Goal: Transaction & Acquisition: Book appointment/travel/reservation

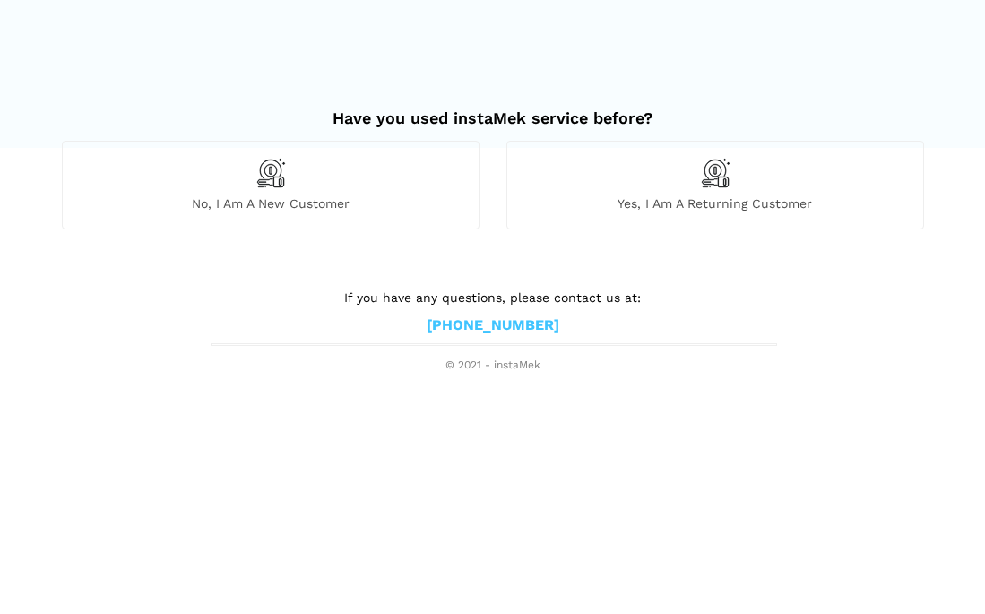
click at [295, 177] on div "No, I am a new customer" at bounding box center [271, 185] width 418 height 88
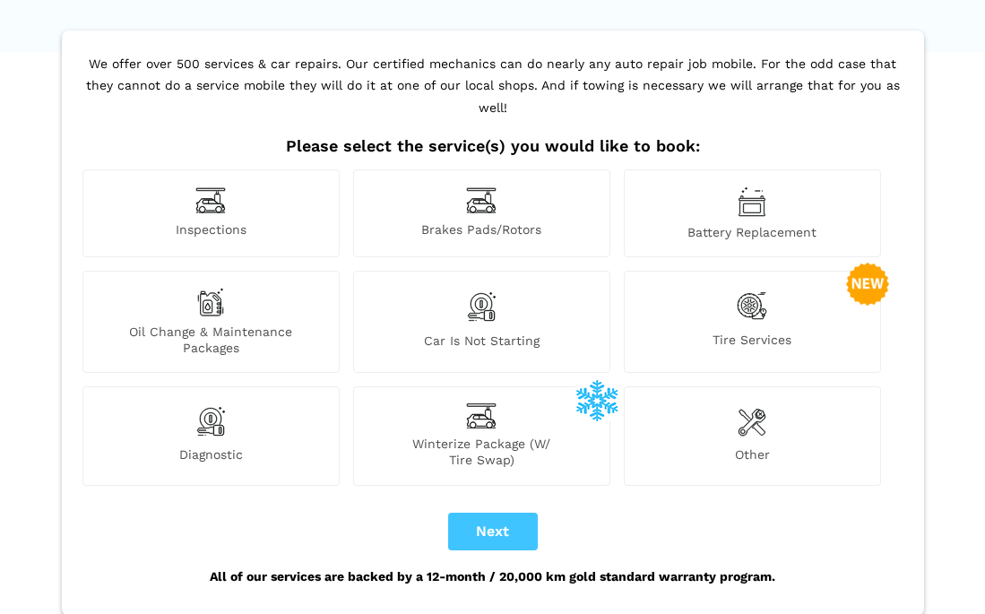
scroll to position [98, 0]
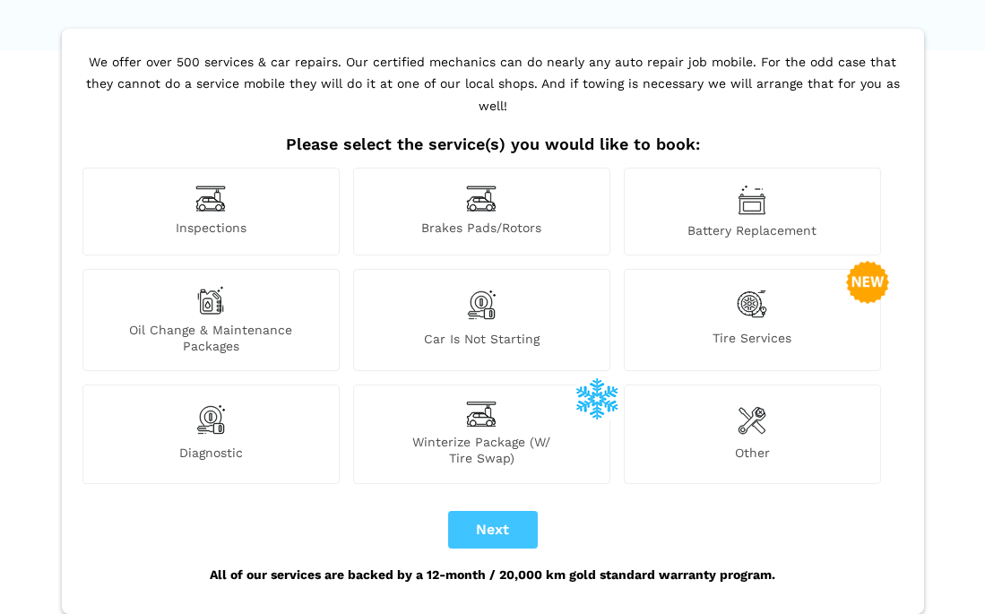
click at [230, 186] on div "Inspections" at bounding box center [210, 212] width 257 height 88
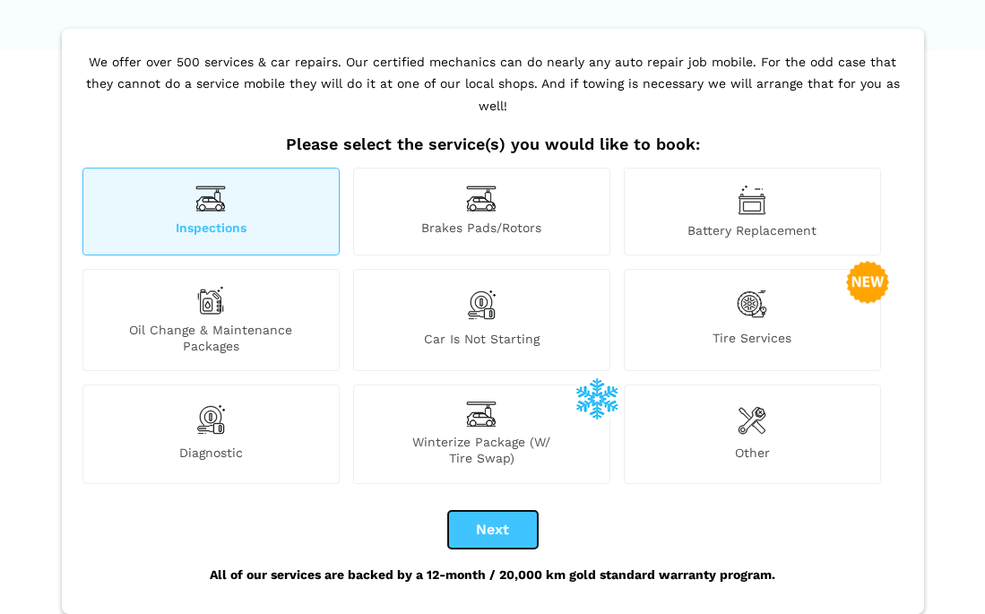
click at [495, 513] on button "Next" at bounding box center [493, 530] width 90 height 38
checkbox input "true"
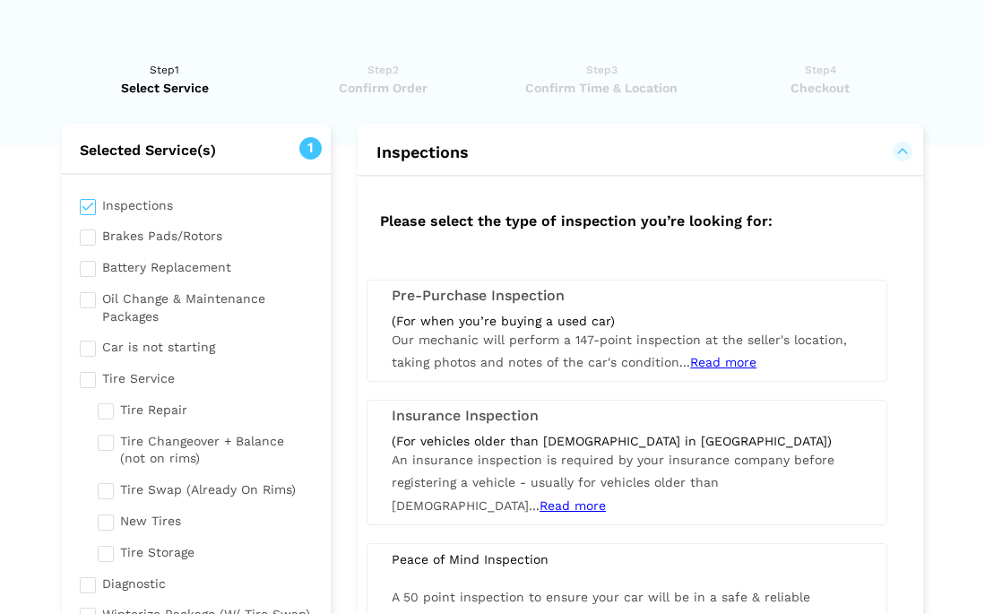
scroll to position [0, 0]
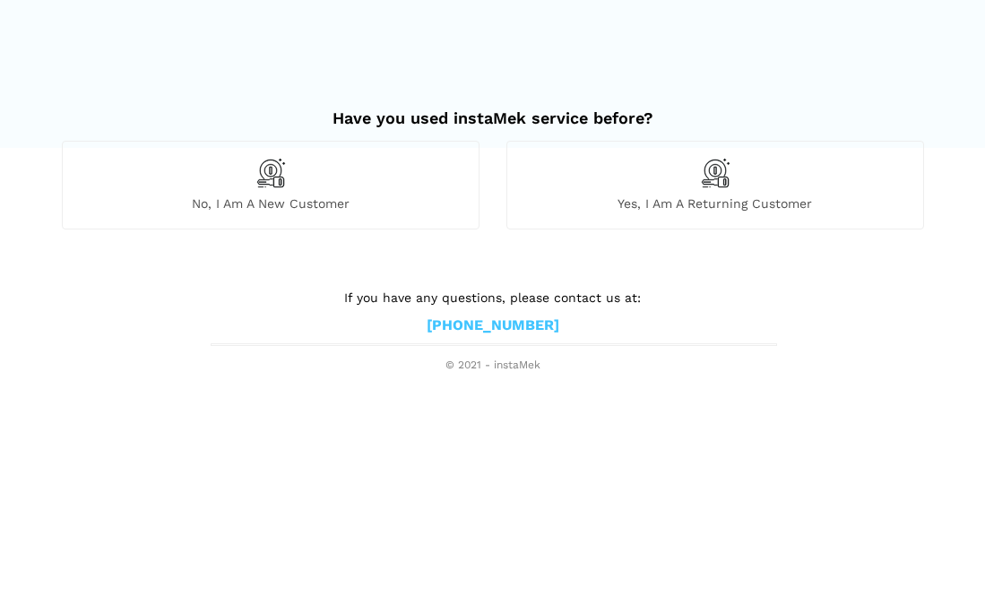
click at [328, 192] on div "No, I am a new customer" at bounding box center [271, 185] width 418 height 88
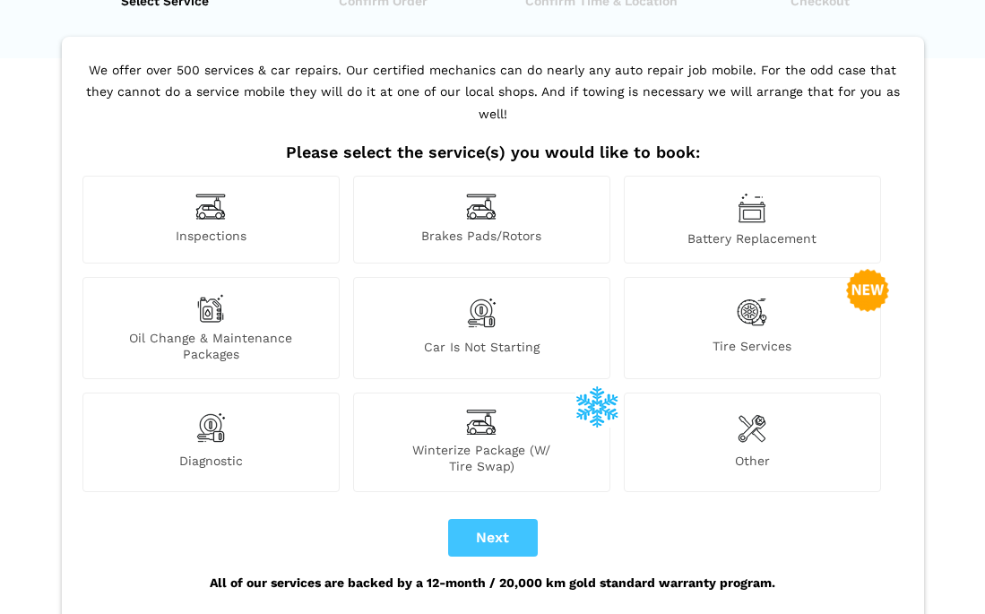
scroll to position [98, 0]
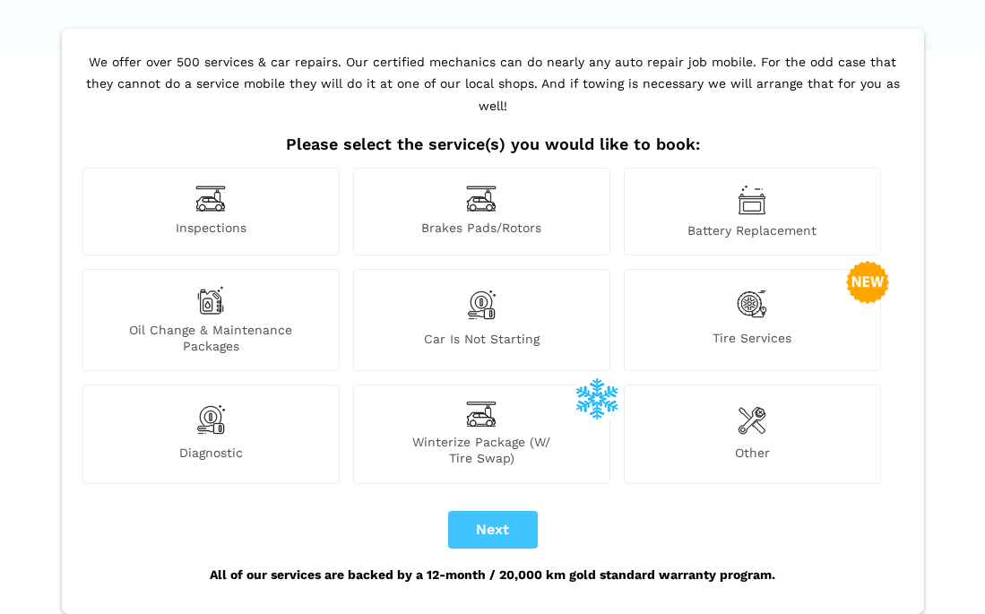
click at [248, 182] on div "Inspections" at bounding box center [210, 212] width 257 height 88
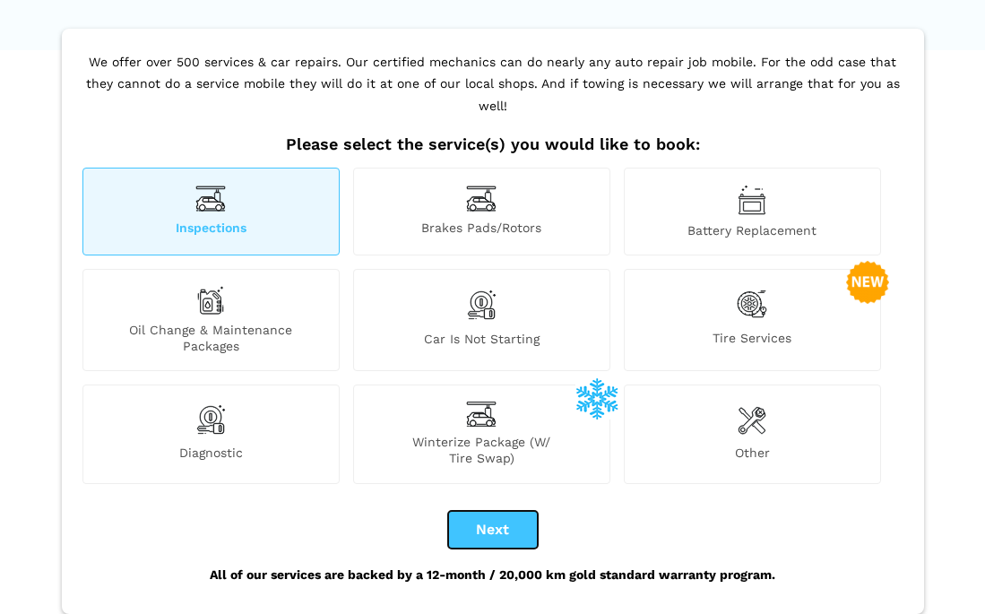
click at [494, 511] on button "Next" at bounding box center [493, 530] width 90 height 38
checkbox input "true"
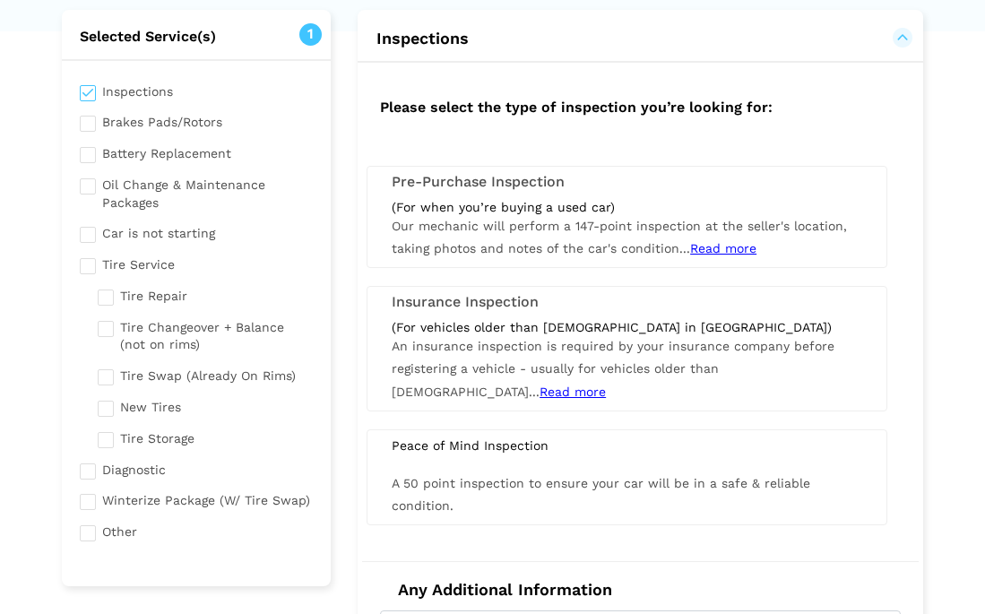
scroll to position [130, 0]
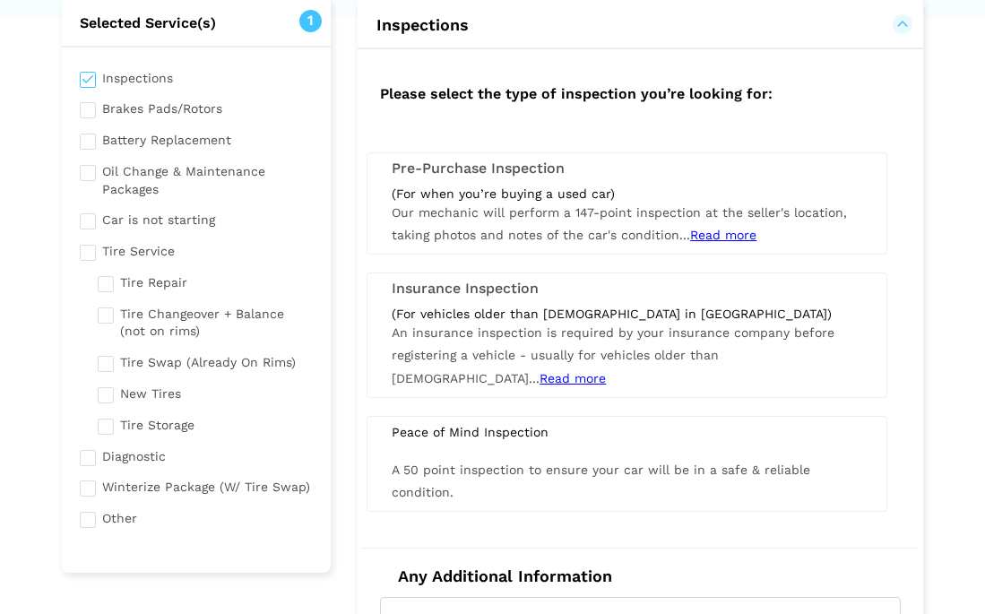
click at [630, 339] on span "An insurance inspection is required by your insurance company before registerin…" at bounding box center [613, 354] width 443 height 59
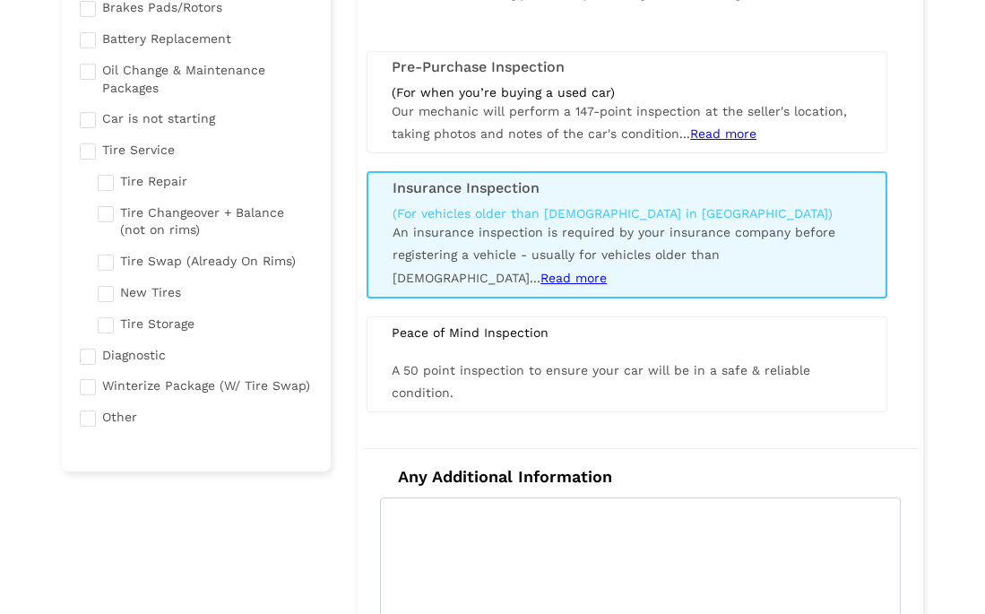
scroll to position [250, 0]
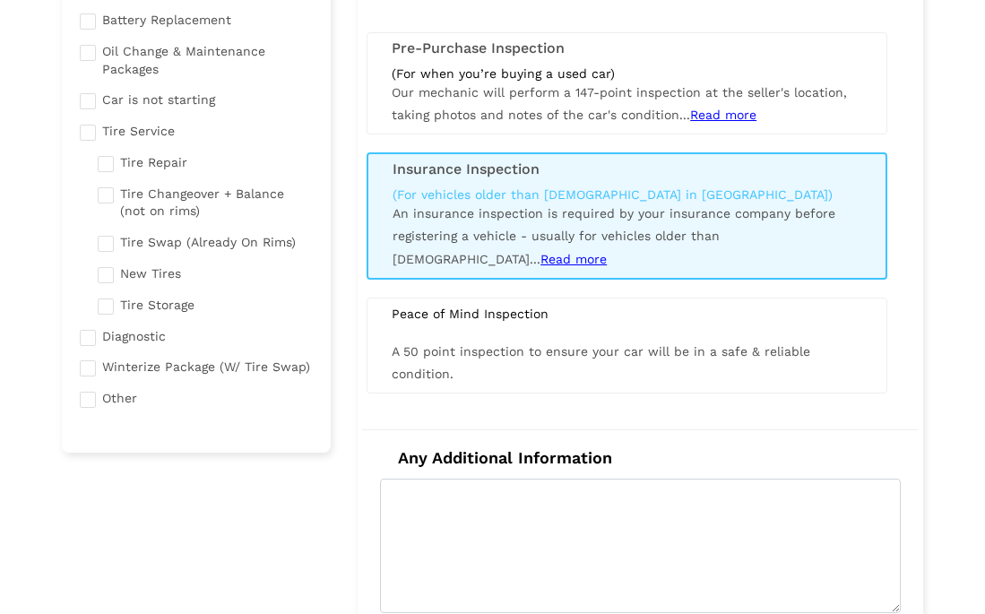
click at [607, 252] on span "Read more" at bounding box center [573, 259] width 66 height 14
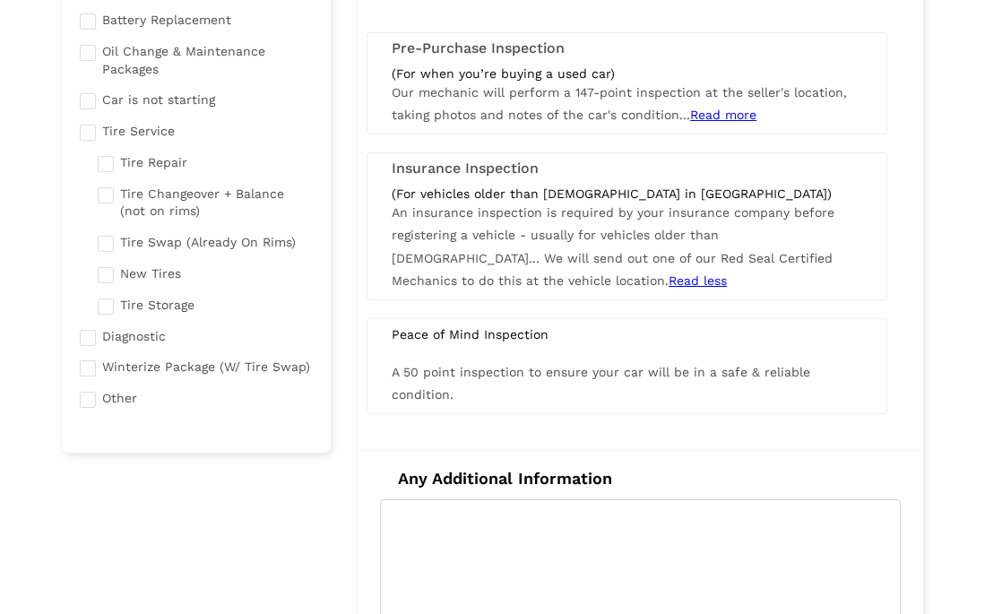
click at [646, 251] on span "We will send out one of our Red Seal Certified Mechanics to do this at the vehi…" at bounding box center [612, 269] width 441 height 37
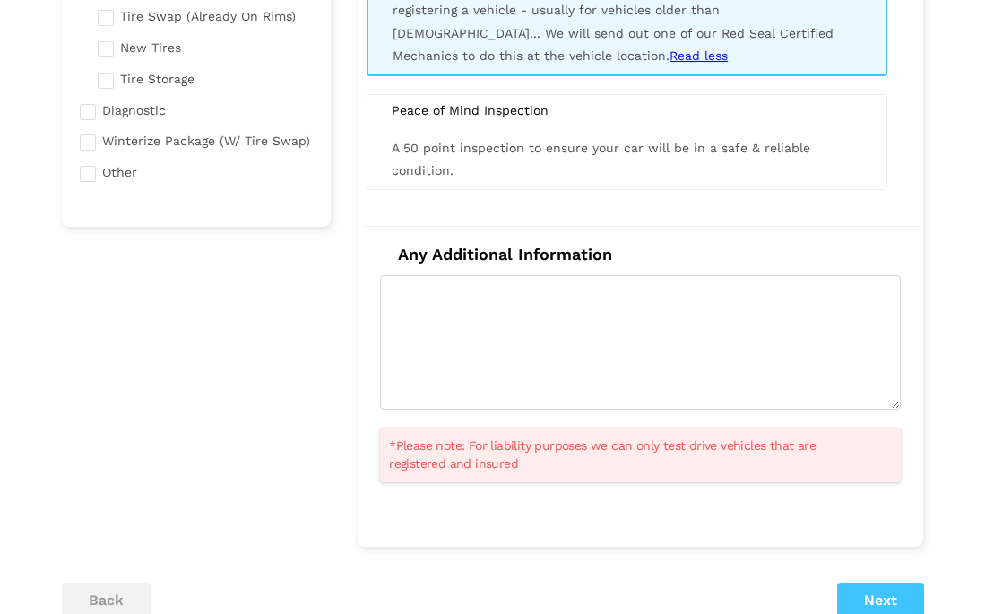
scroll to position [477, 0]
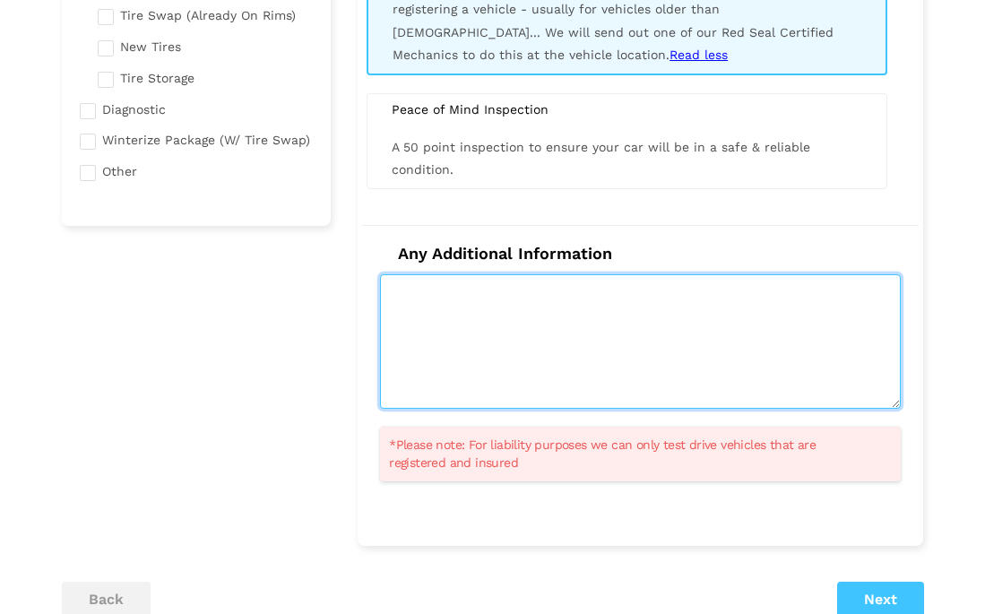
click at [575, 307] on textarea at bounding box center [640, 341] width 521 height 134
type textarea "2007 Nissan Versa 170kms"
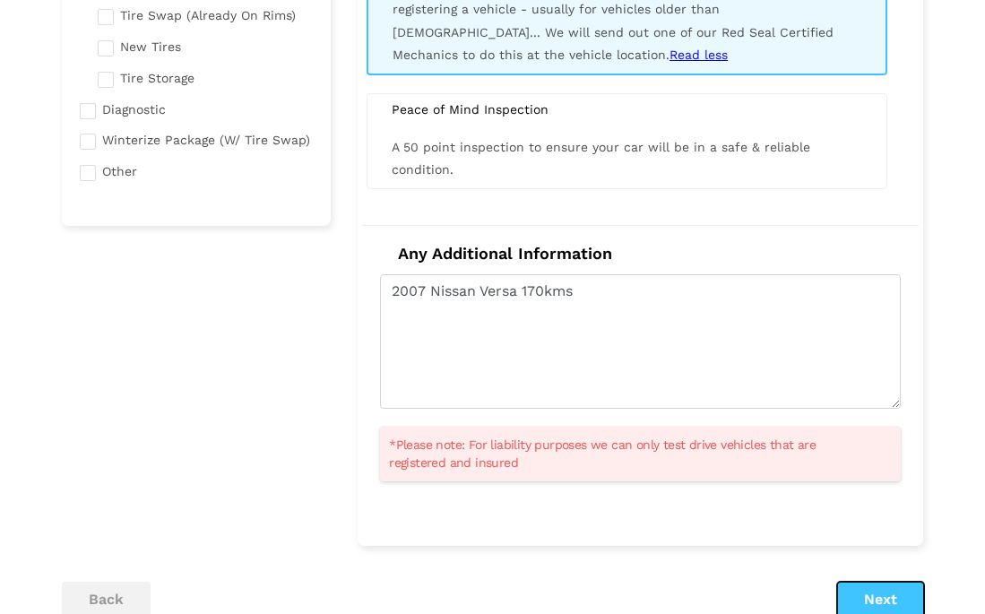
click at [881, 595] on button "Next" at bounding box center [880, 599] width 87 height 36
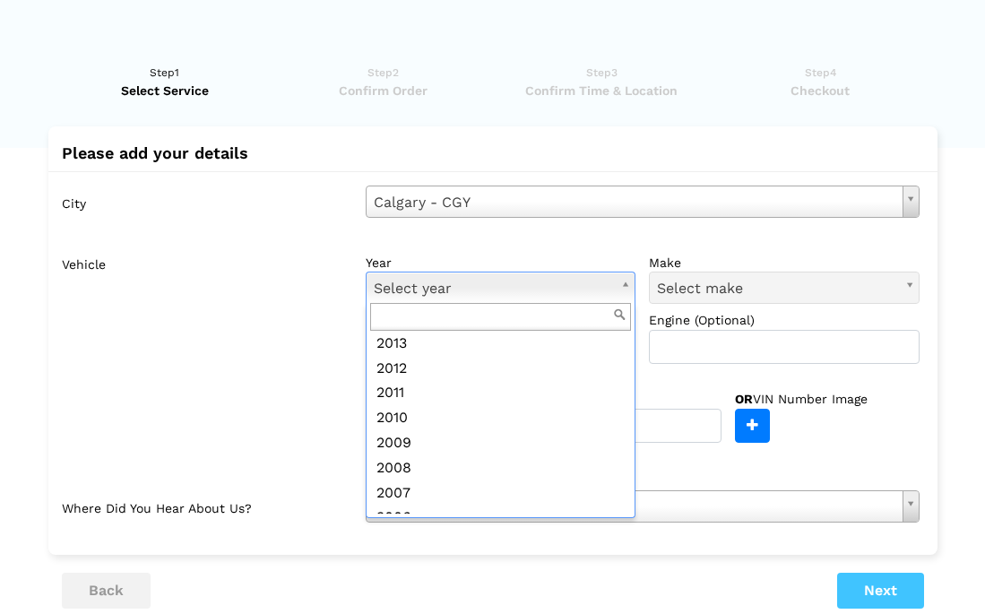
scroll to position [368, 0]
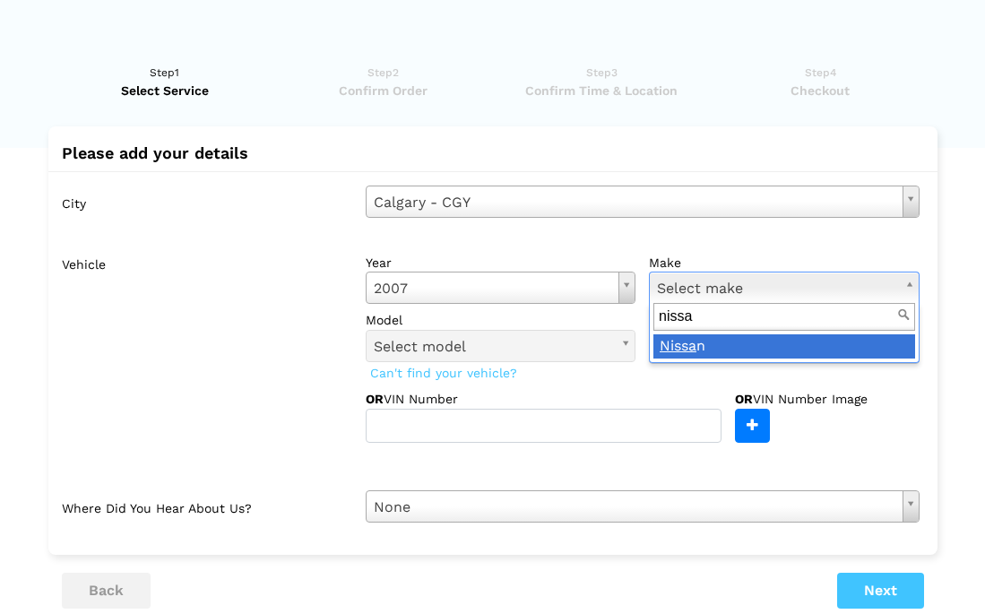
type input "nissa"
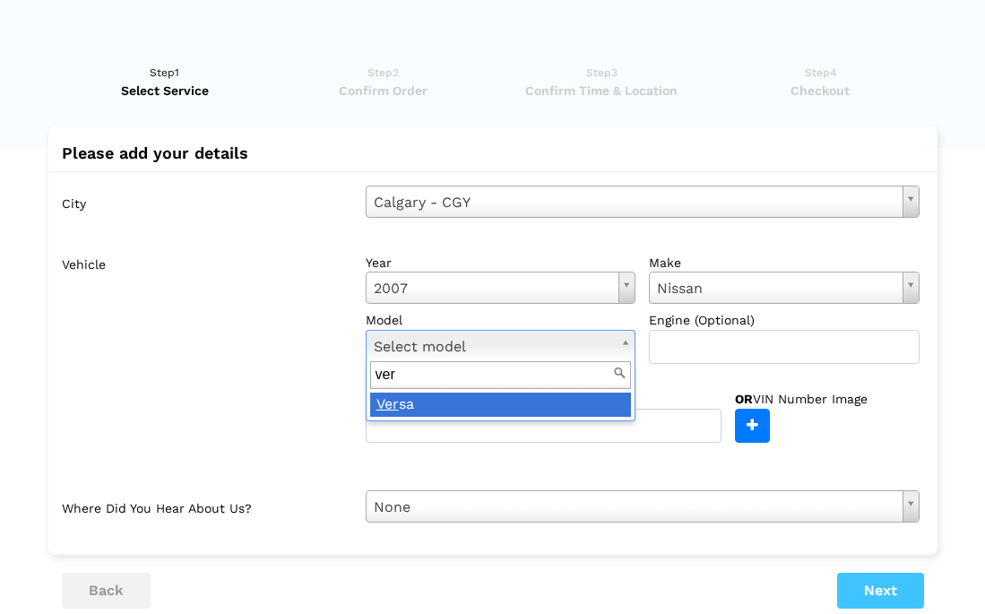
type input "ver"
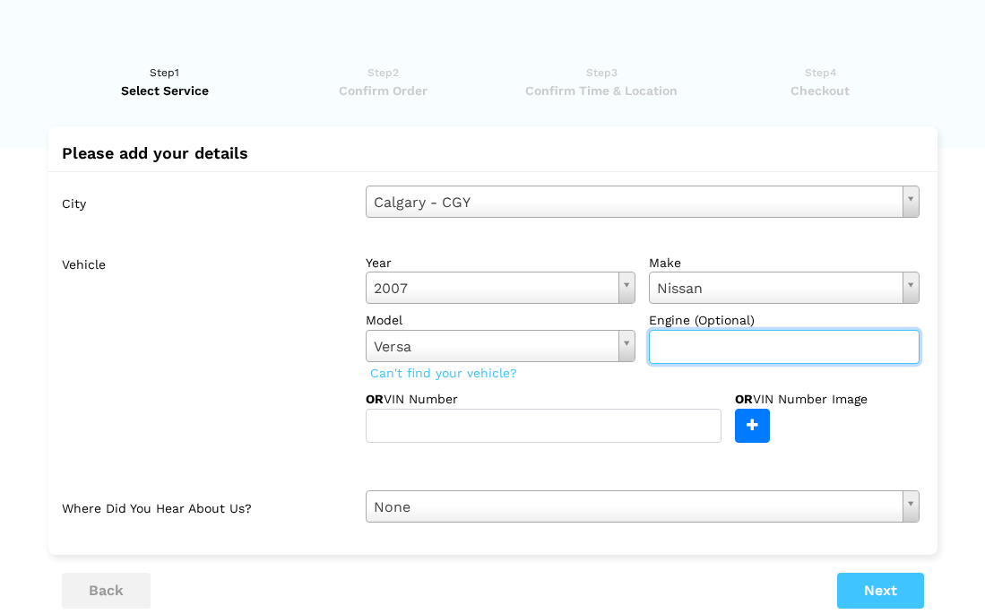
click at [702, 353] on input "text" at bounding box center [784, 347] width 271 height 34
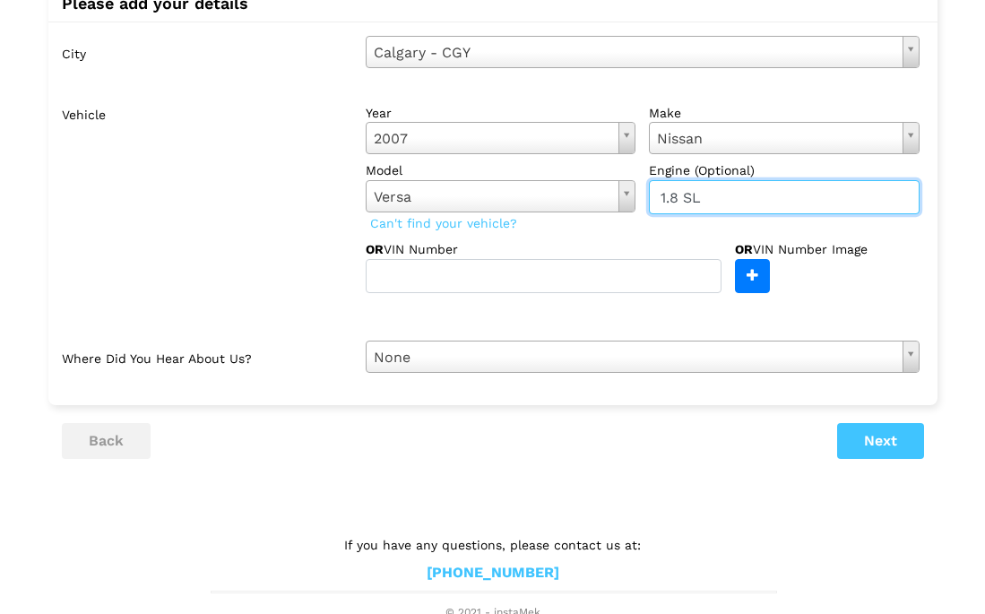
scroll to position [154, 0]
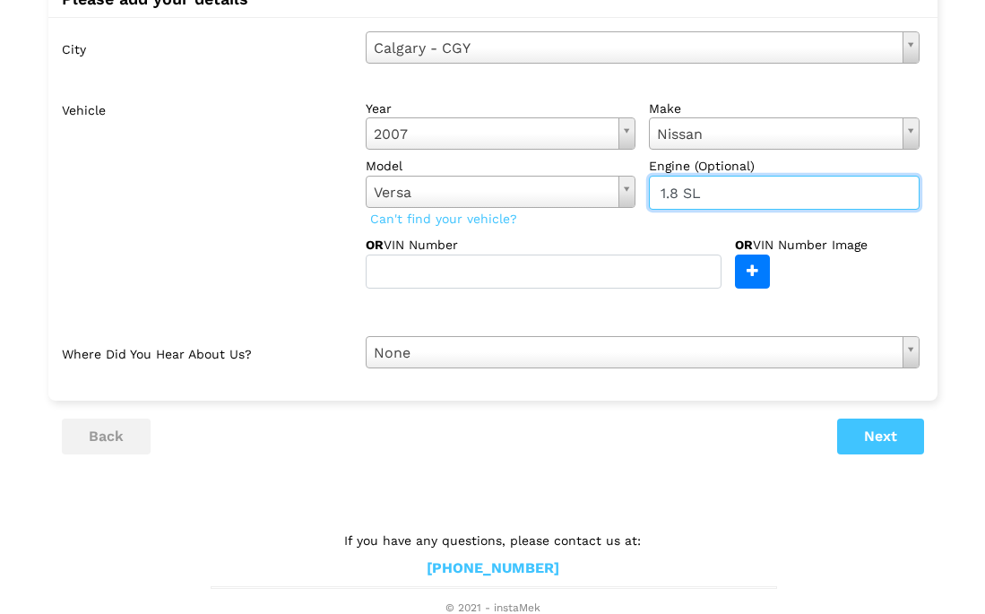
type input "1.8 SL"
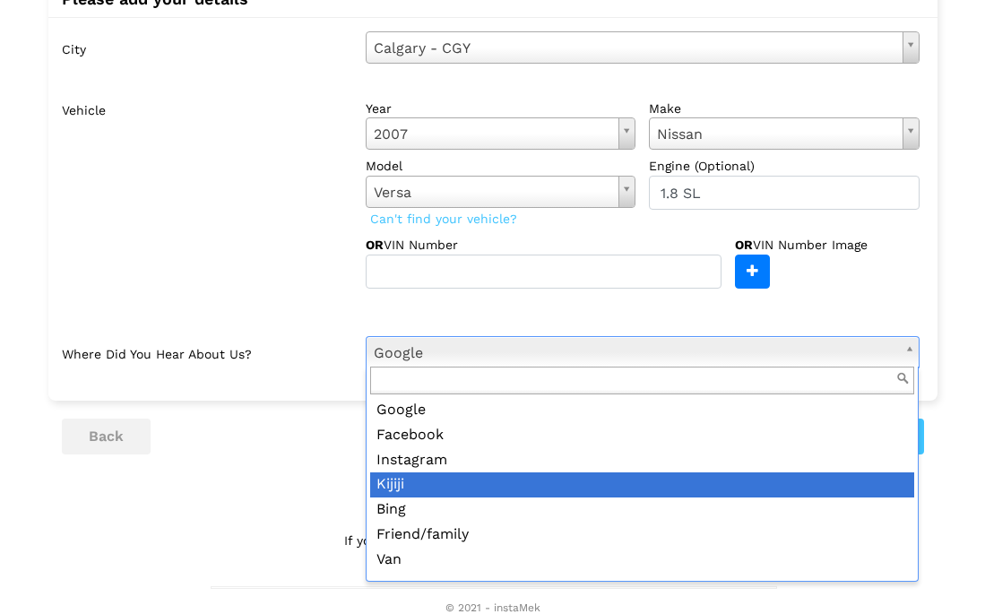
scroll to position [21, 0]
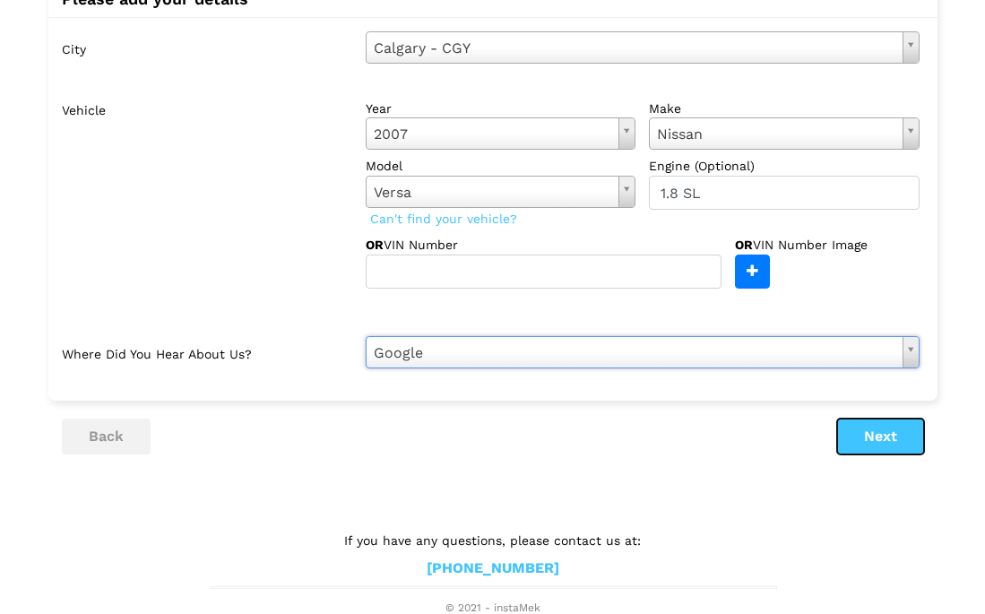
click at [899, 435] on button "Next" at bounding box center [880, 436] width 87 height 36
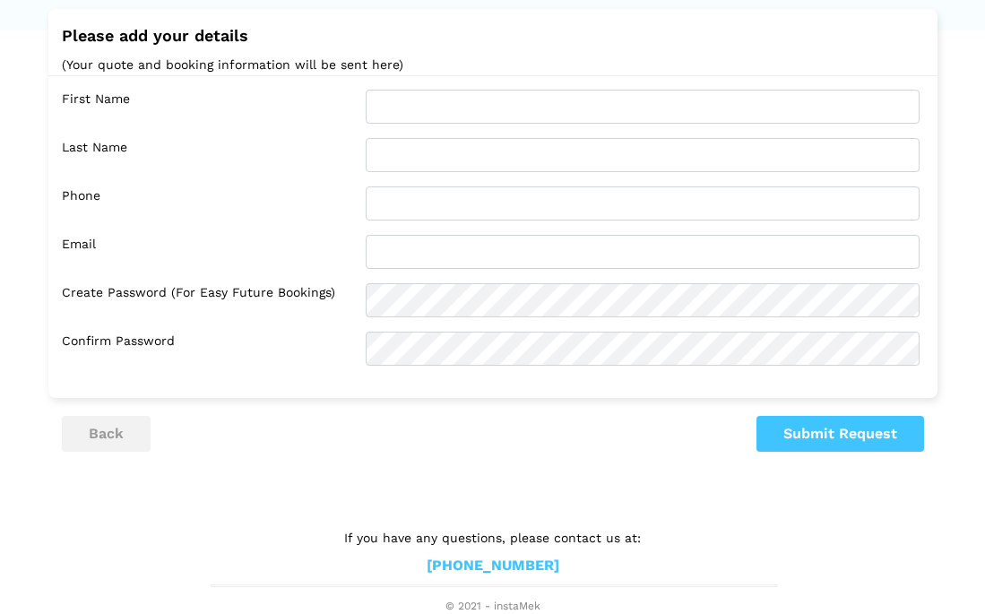
scroll to position [0, 0]
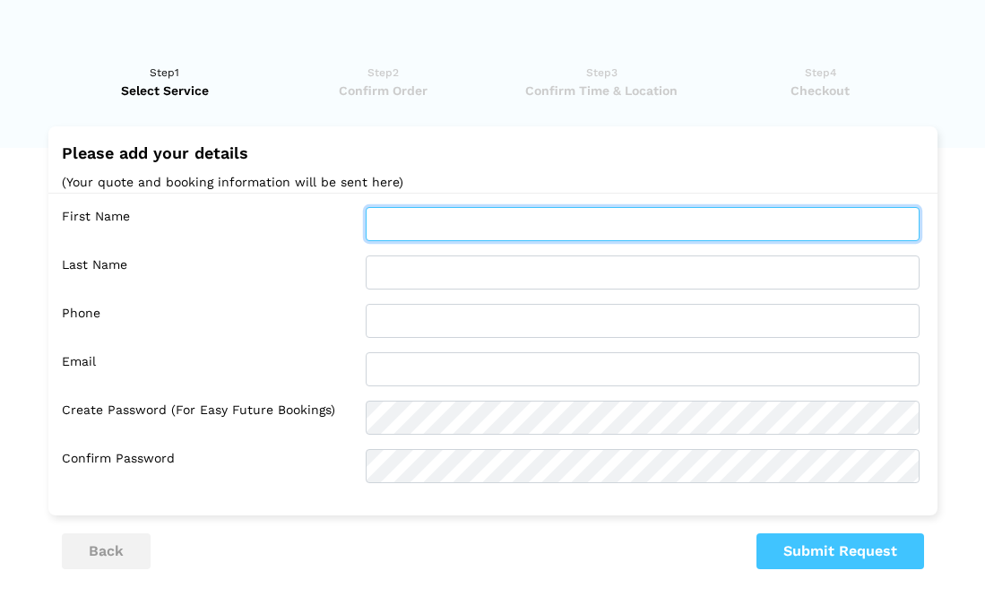
click at [552, 219] on input "text" at bounding box center [643, 224] width 554 height 34
type input "Zoe"
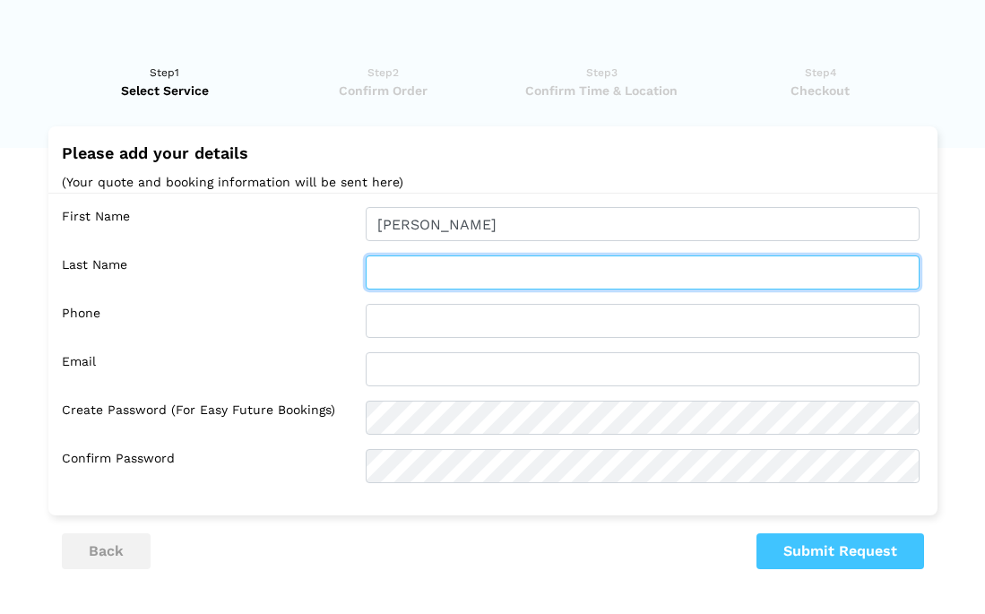
type input "Bracken"
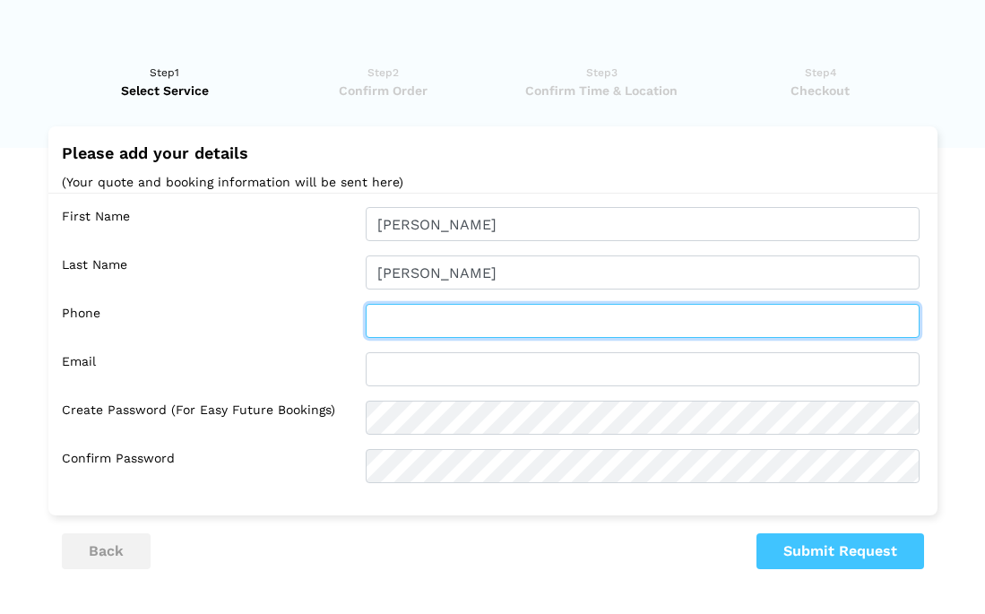
type input "4034629538"
type input "zobracken@gmail.com"
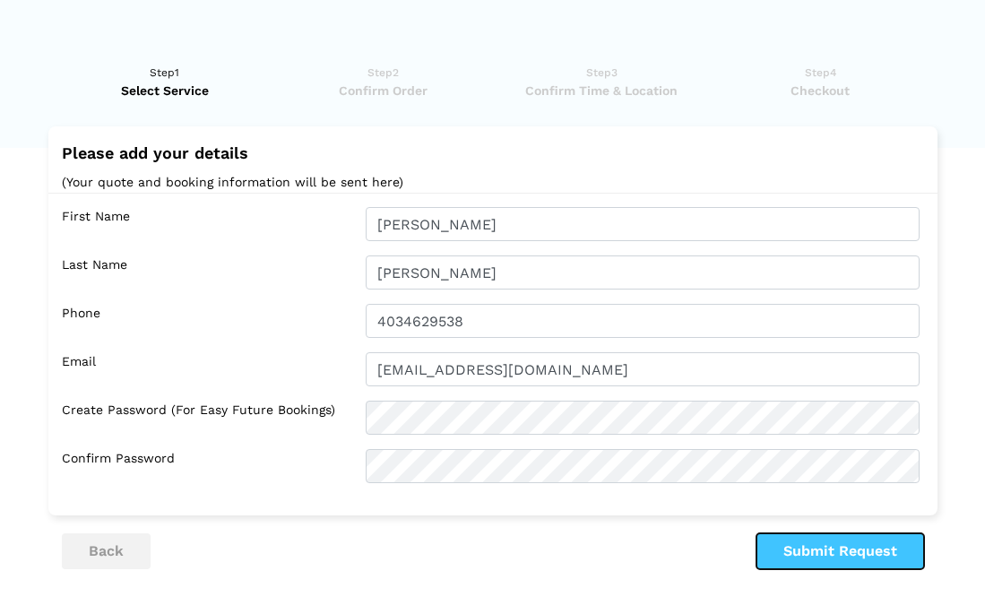
click at [831, 547] on button "Submit Request" at bounding box center [840, 551] width 168 height 36
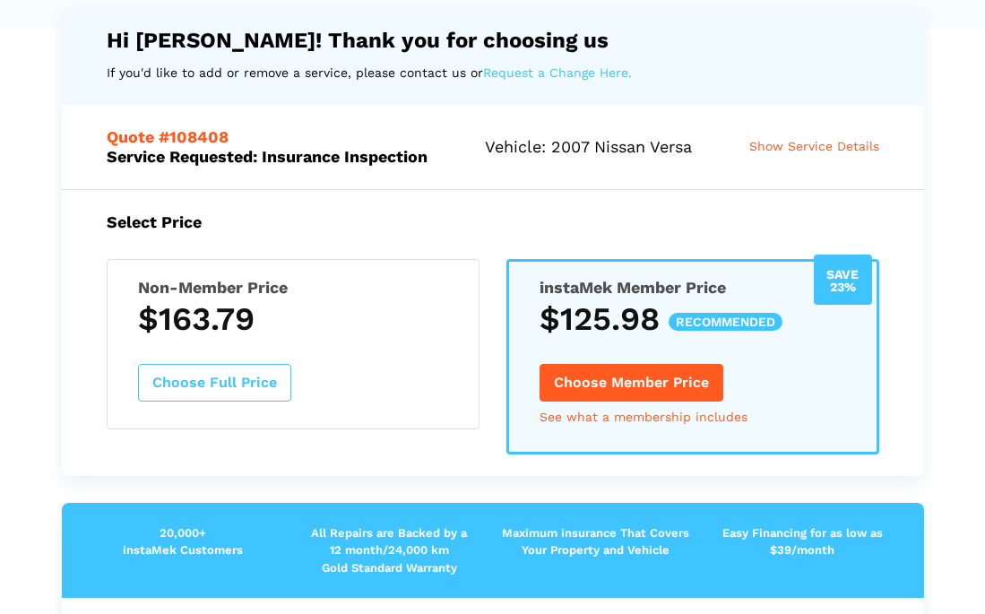
scroll to position [141, 0]
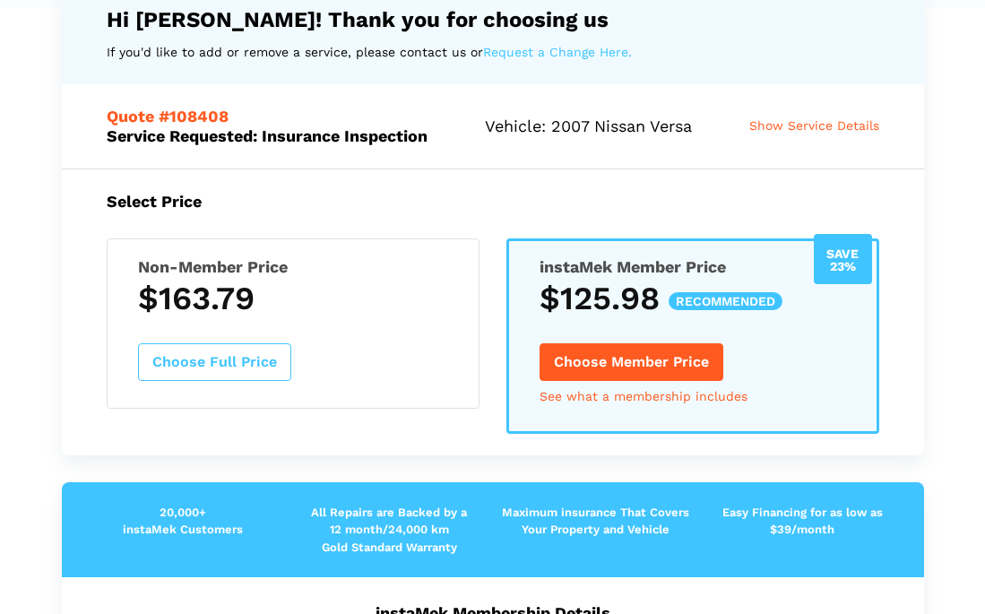
click at [238, 360] on button "Choose Full Price" at bounding box center [214, 362] width 153 height 38
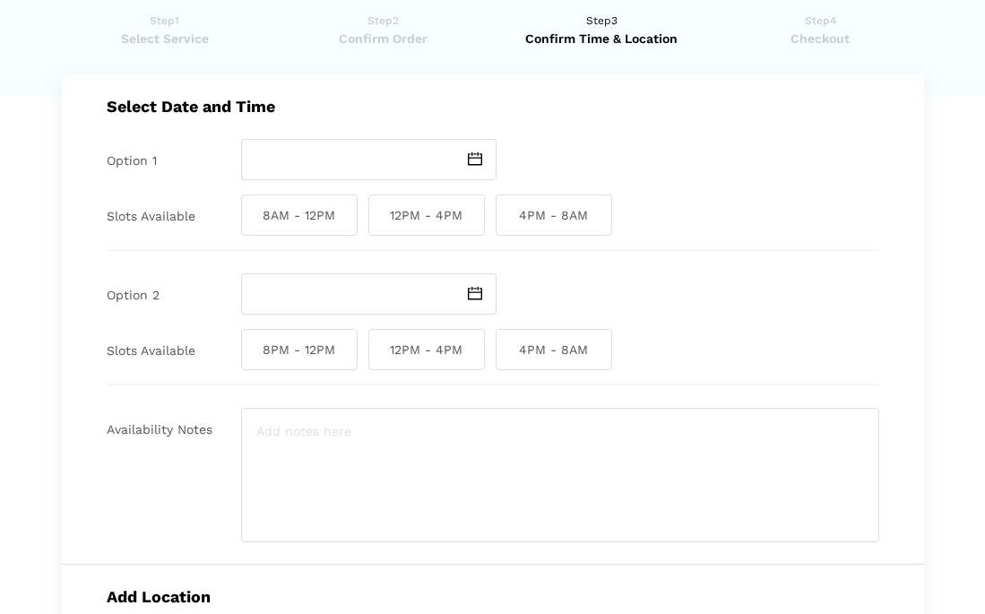
scroll to position [43, 0]
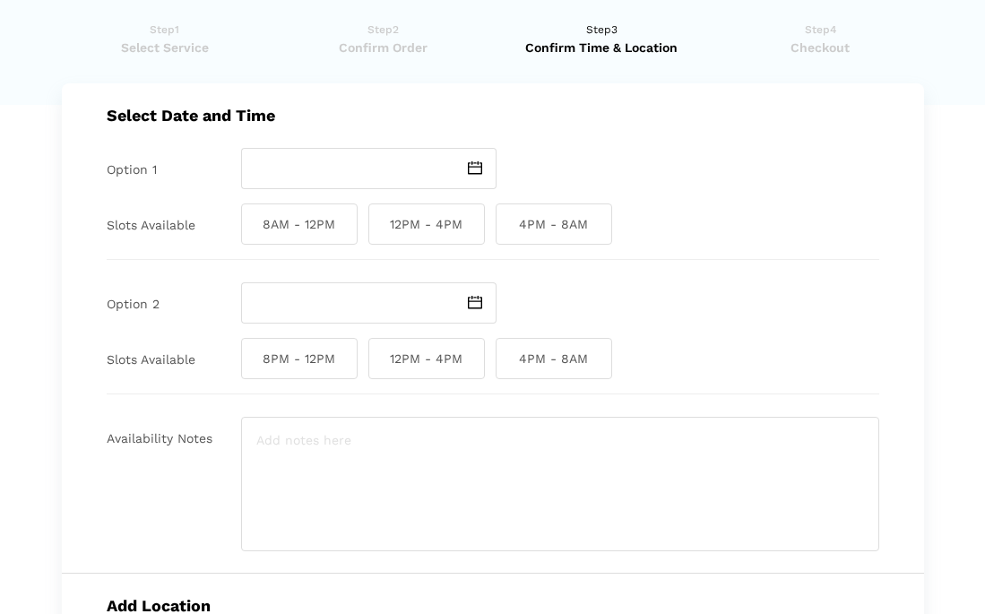
click at [474, 171] on img at bounding box center [475, 167] width 14 height 13
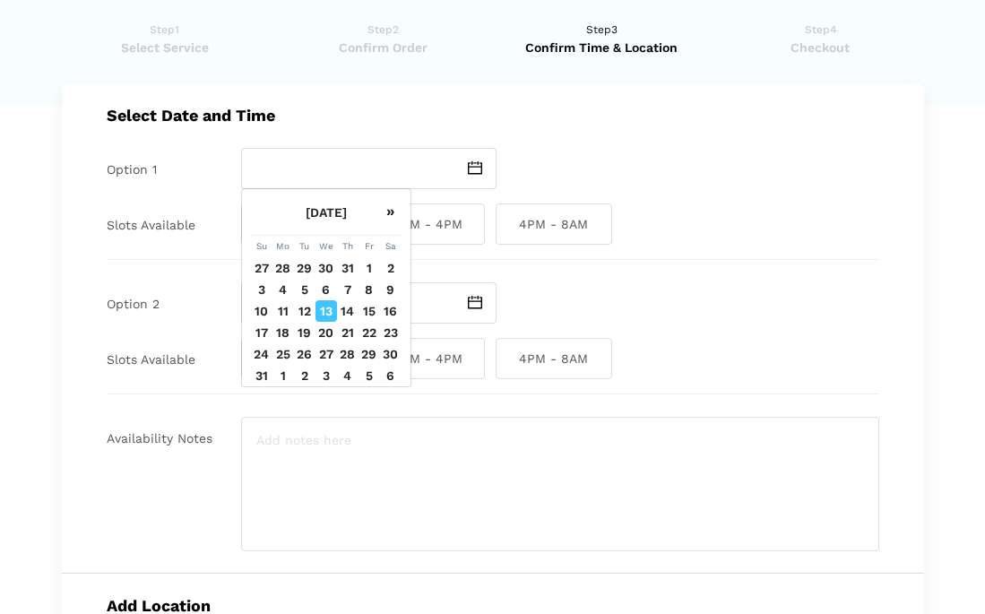
click at [324, 306] on td "13" at bounding box center [326, 311] width 22 height 22
type input "Wednesday August 13 2025"
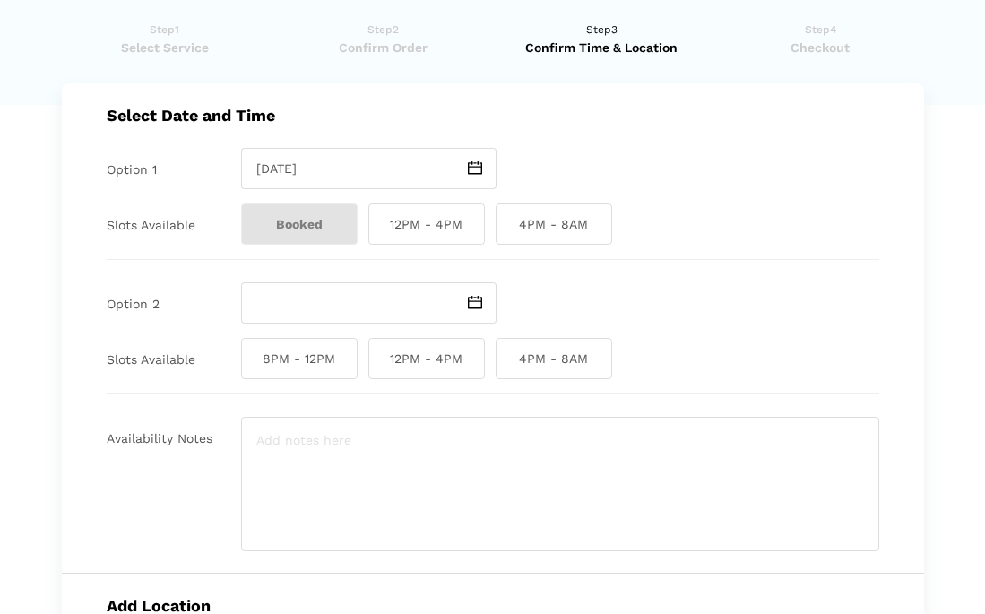
click at [434, 226] on span "12PM - 4PM" at bounding box center [426, 223] width 116 height 41
click at [380, 226] on input "12PM - 4PM" at bounding box center [374, 223] width 12 height 41
checkbox input "true"
click at [538, 224] on span "4PM - 8AM" at bounding box center [553, 223] width 116 height 41
click at [507, 224] on input "4PM - 8AM" at bounding box center [501, 223] width 12 height 41
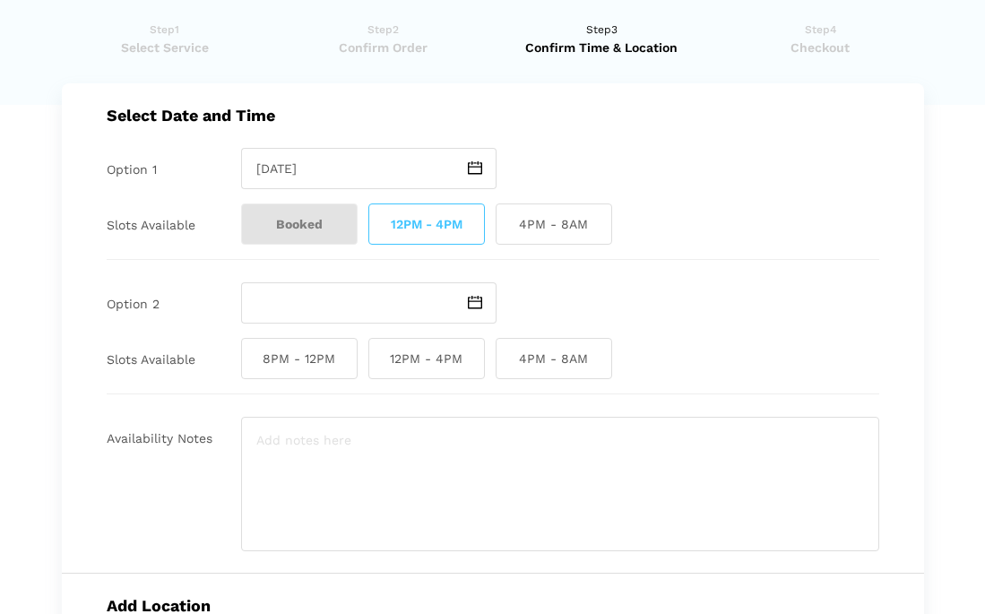
checkbox input "true"
click at [452, 228] on span "12PM - 4PM" at bounding box center [426, 223] width 116 height 41
click at [380, 228] on input "12PM - 4PM" at bounding box center [374, 223] width 12 height 41
click at [462, 225] on span "12PM - 4PM" at bounding box center [426, 223] width 116 height 41
click at [380, 225] on input "12PM - 4PM" at bounding box center [374, 223] width 12 height 41
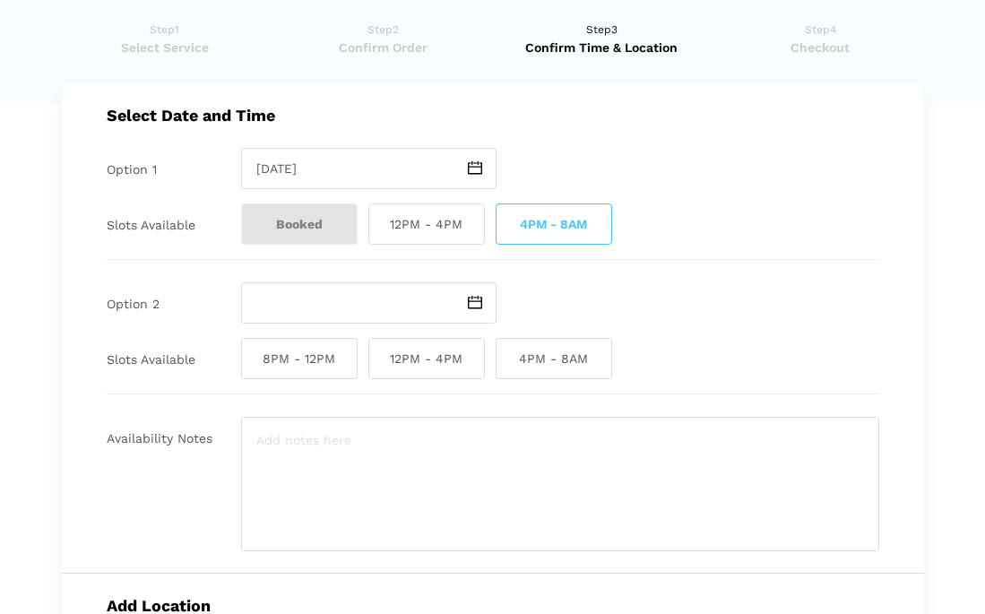
checkbox input "true"
click at [475, 301] on img at bounding box center [475, 302] width 14 height 13
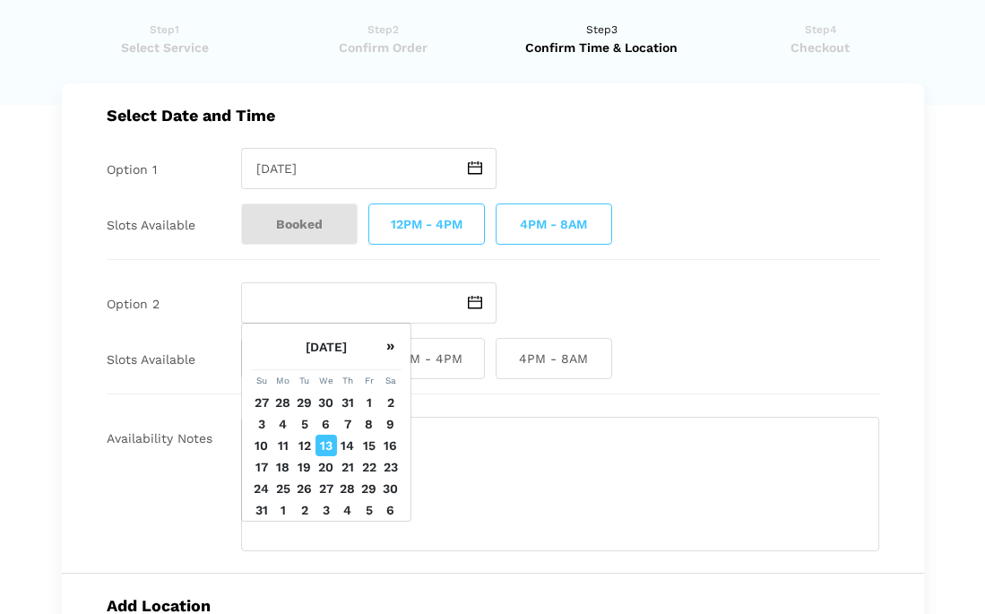
click at [344, 444] on td "14" at bounding box center [348, 446] width 22 height 22
type input "Thursday August 14 2025"
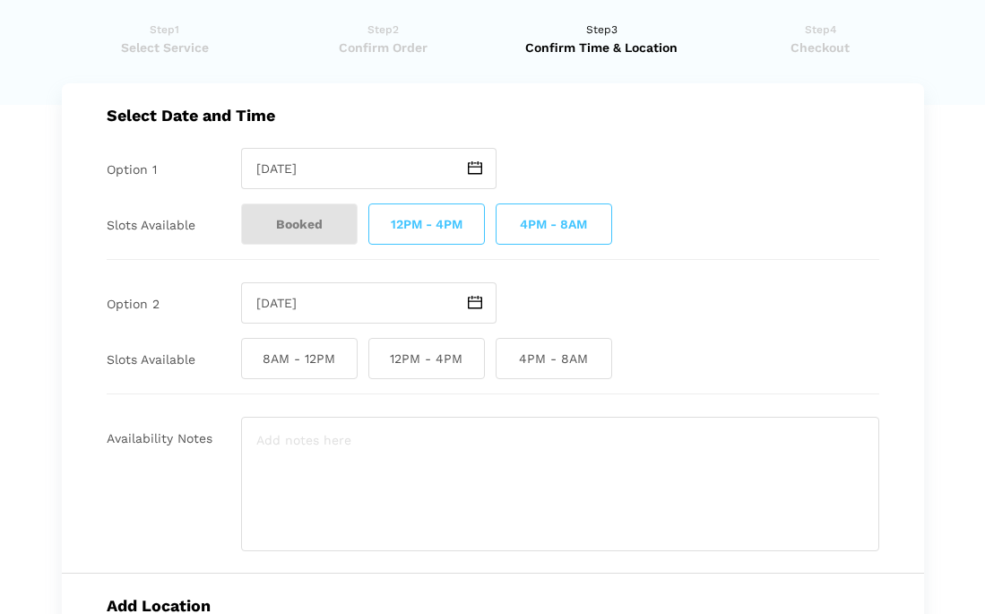
click at [322, 365] on span "8AM - 12PM" at bounding box center [299, 358] width 116 height 41
click at [253, 365] on input "8AM - 12PM" at bounding box center [247, 358] width 12 height 41
checkbox input "true"
click at [418, 357] on span "12PM - 4PM" at bounding box center [426, 358] width 116 height 41
click at [380, 357] on input "12PM - 4PM" at bounding box center [374, 358] width 12 height 41
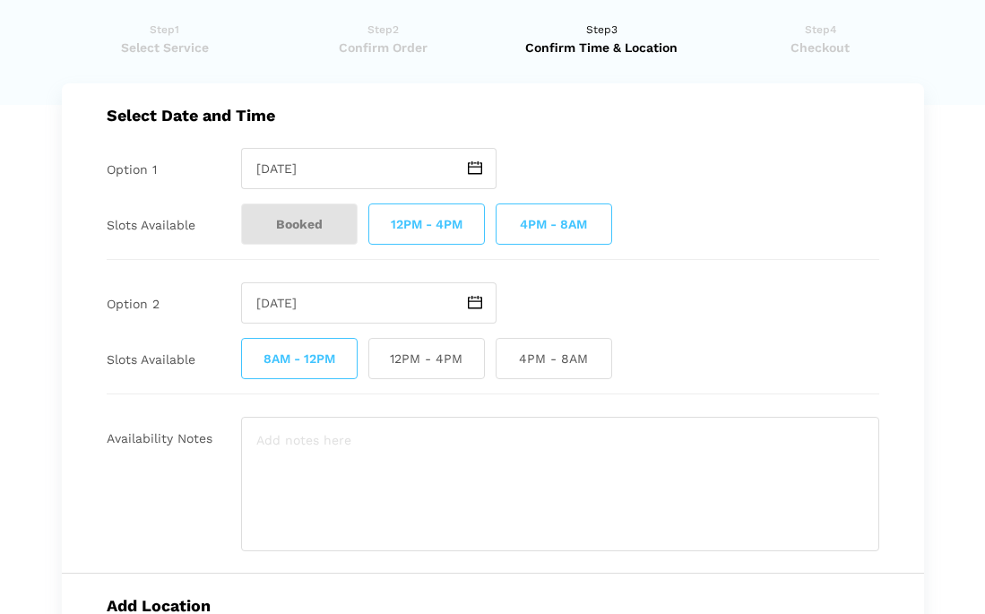
checkbox input "true"
click at [548, 355] on span "4PM - 8AM" at bounding box center [553, 358] width 116 height 41
click at [507, 355] on input "4PM - 8AM" at bounding box center [501, 358] width 12 height 41
checkbox input "true"
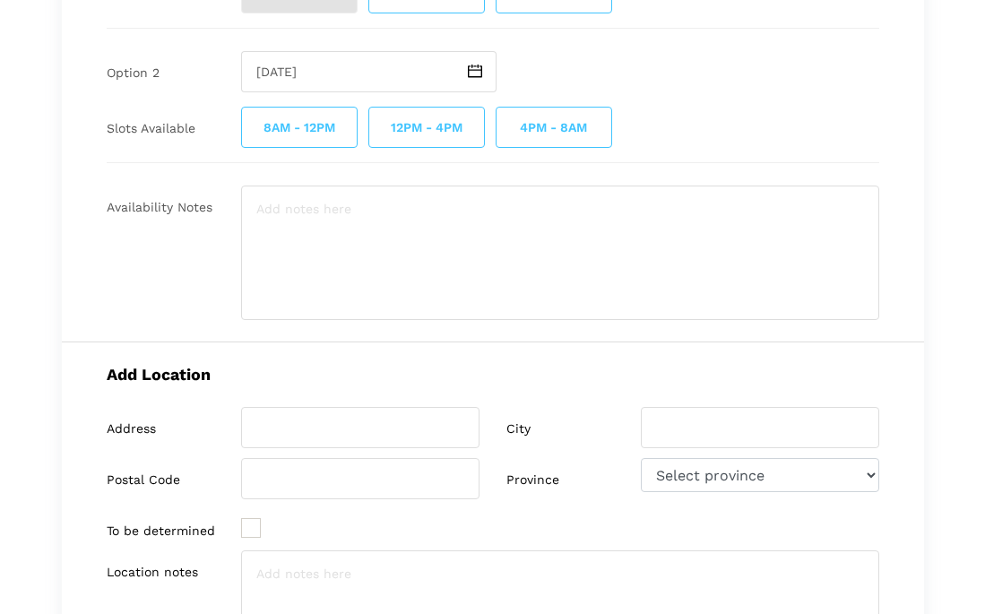
scroll to position [271, 0]
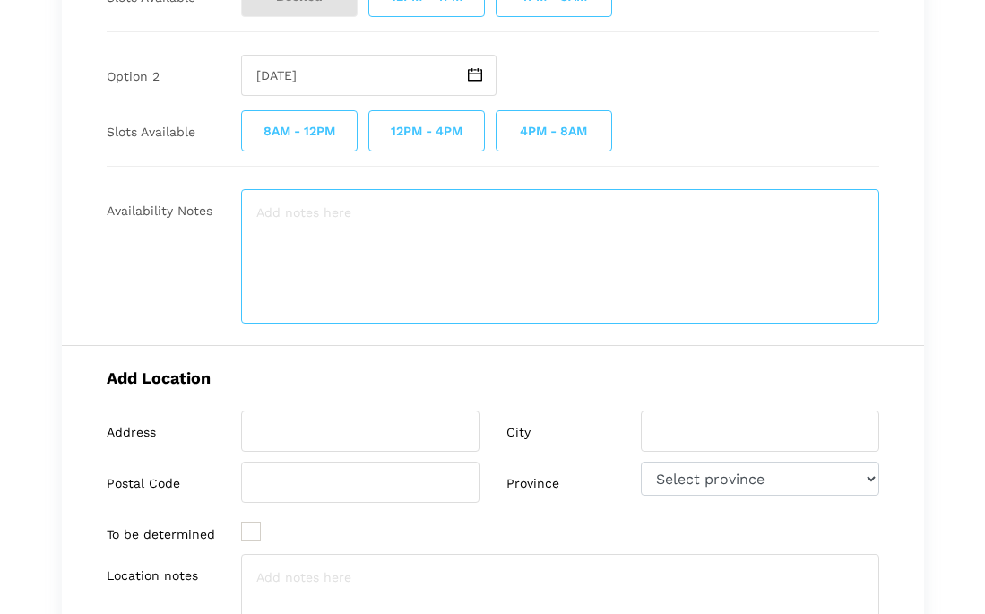
click at [307, 211] on textarea at bounding box center [560, 256] width 638 height 134
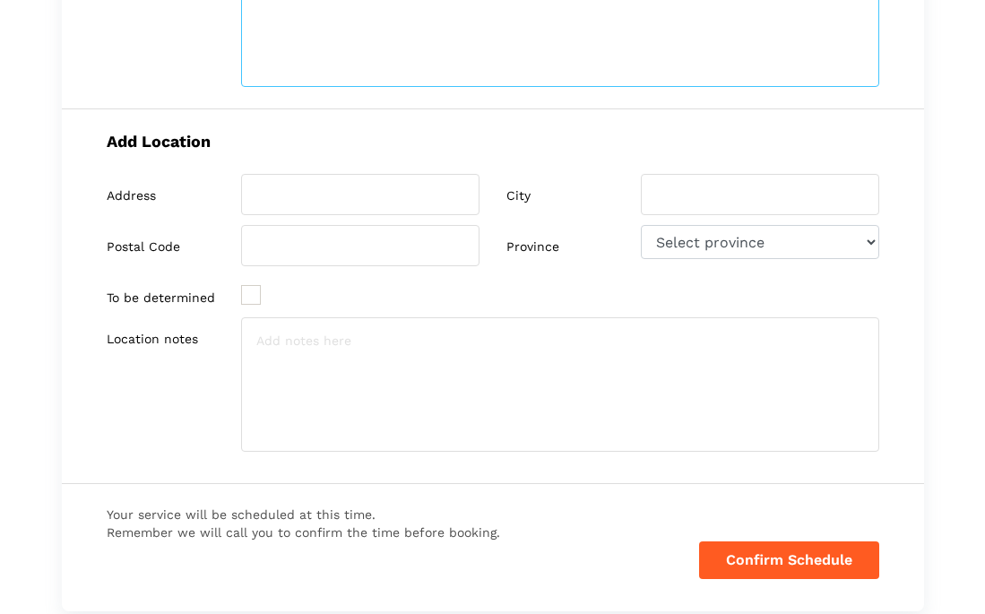
scroll to position [511, 0]
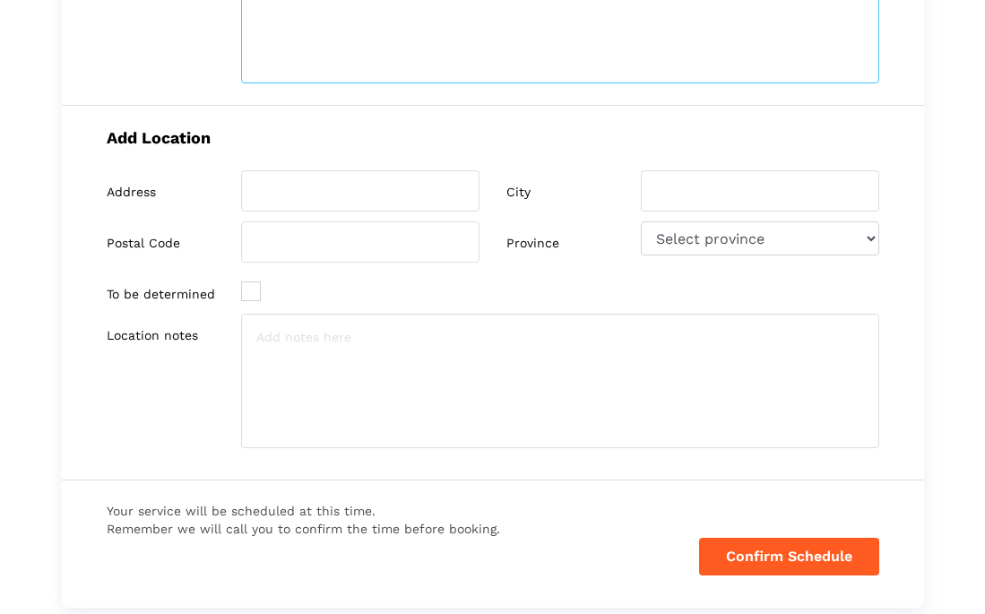
type textarea "Prefer as soon as possible."
click at [317, 194] on input "search" at bounding box center [360, 190] width 238 height 41
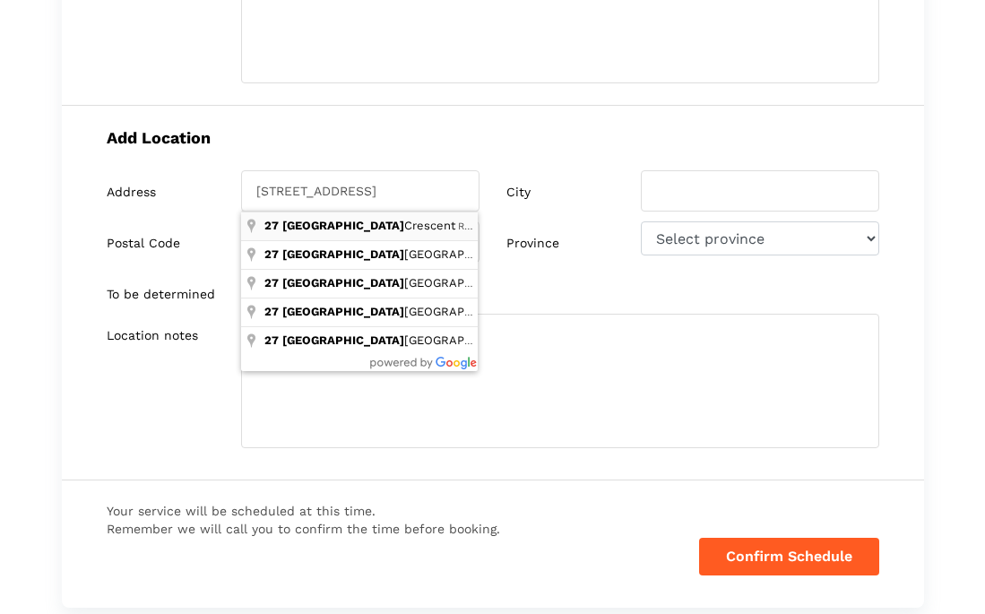
type input "27 Edenwold Crescent"
type input "Regina"
type input "S4R 8A6"
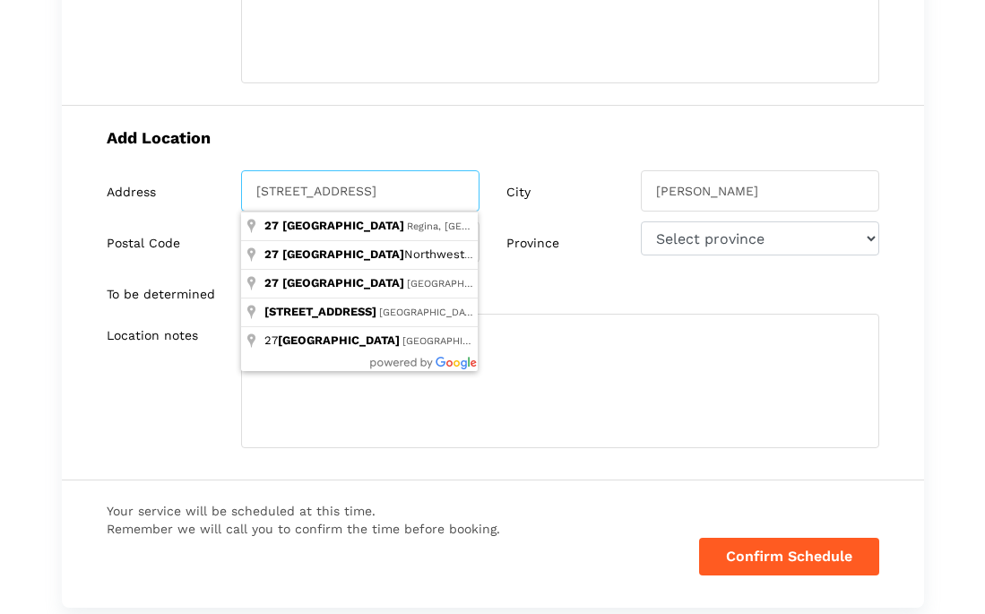
drag, startPoint x: 404, startPoint y: 186, endPoint x: 340, endPoint y: 185, distance: 64.5
click at [340, 185] on input "27 Edenwold Crescent" at bounding box center [360, 190] width 238 height 41
type input "27 edenwold place nw"
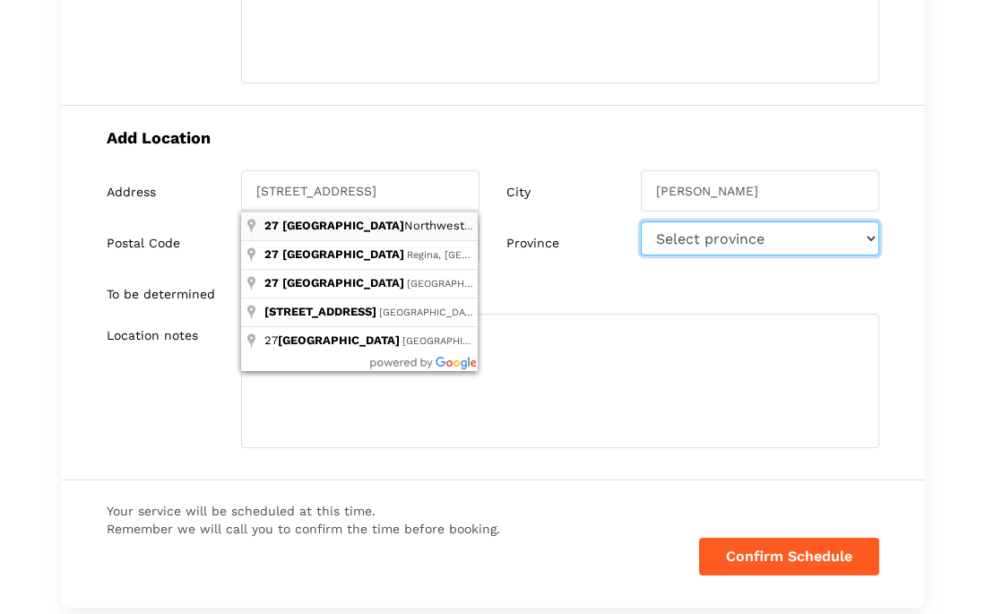
select select "AB"
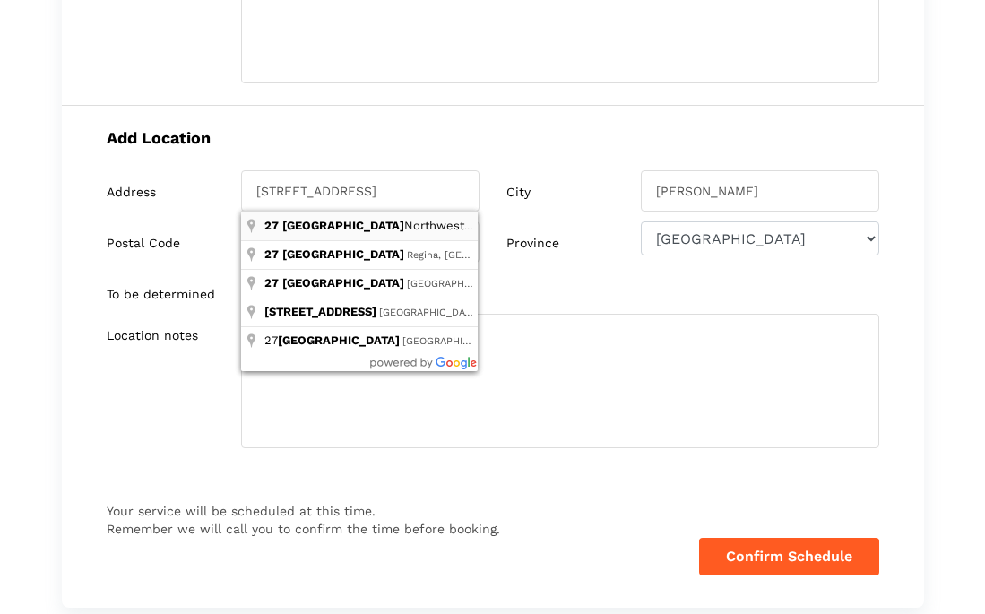
type input "27 Edenwold Place Northwest, Calgary, AB, Canada"
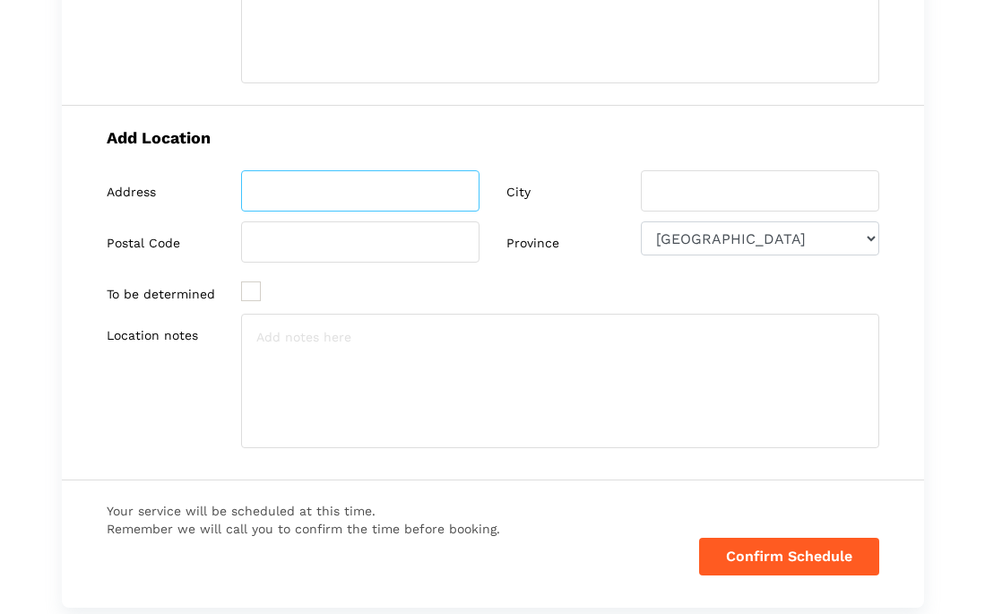
click at [357, 188] on input "search" at bounding box center [360, 190] width 238 height 41
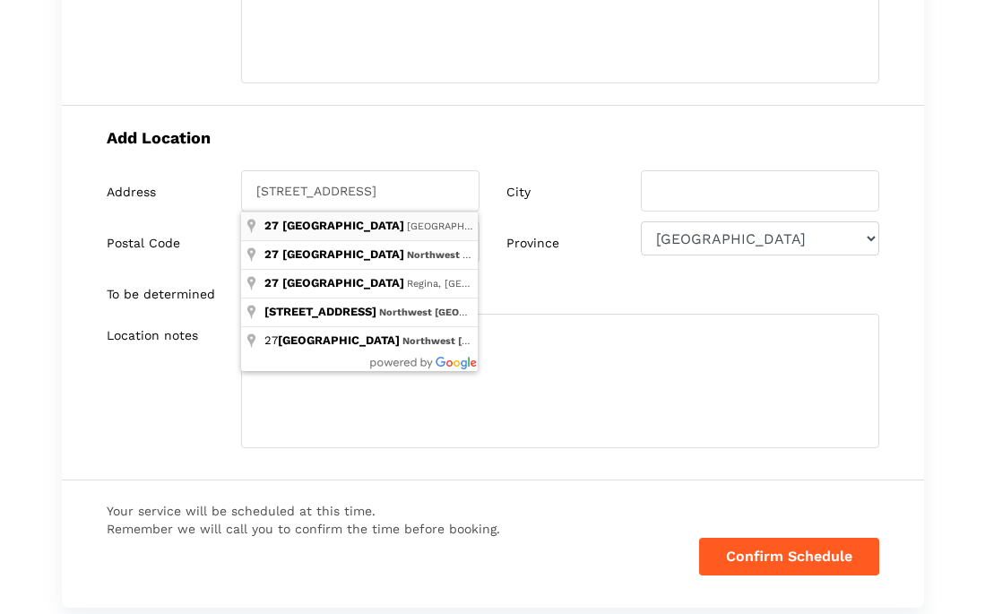
type input "27 Edenwold Place Northwest, Calgary, AB, Canada"
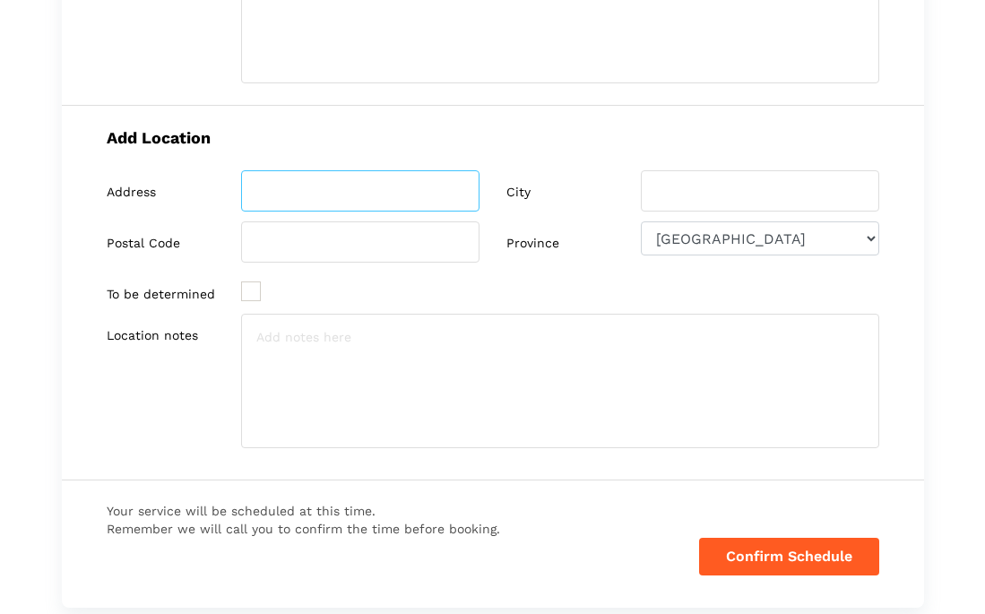
click at [457, 188] on input "search" at bounding box center [360, 190] width 238 height 41
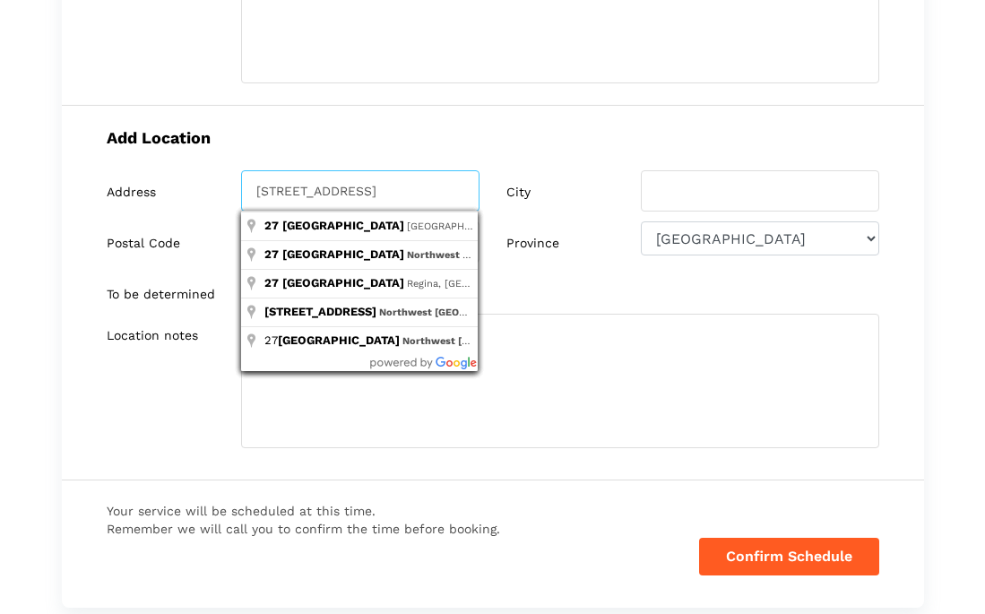
type input "27 edenwold place NW"
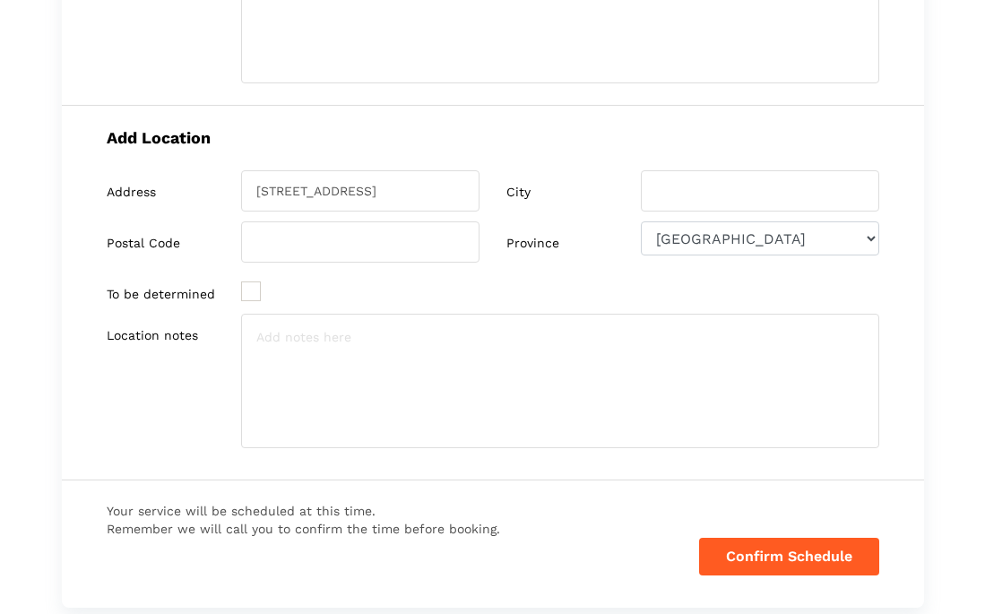
click at [558, 189] on div "City" at bounding box center [573, 190] width 134 height 41
click at [694, 182] on input "search" at bounding box center [760, 190] width 238 height 41
type input "Calgary"
click at [321, 247] on input "search" at bounding box center [360, 241] width 238 height 41
type input "T3A 3T7"
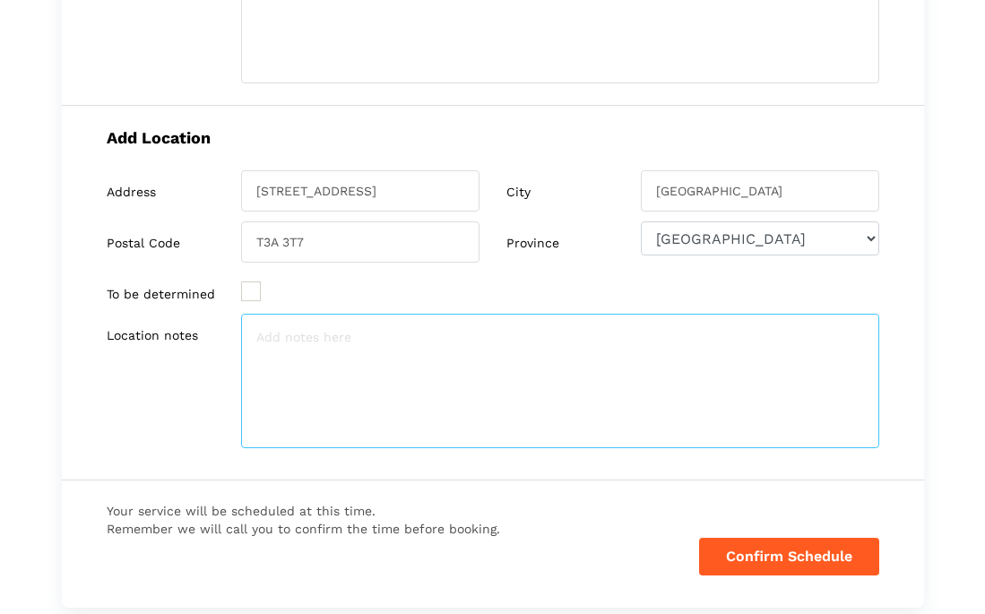
click at [425, 339] on textarea at bounding box center [560, 381] width 638 height 134
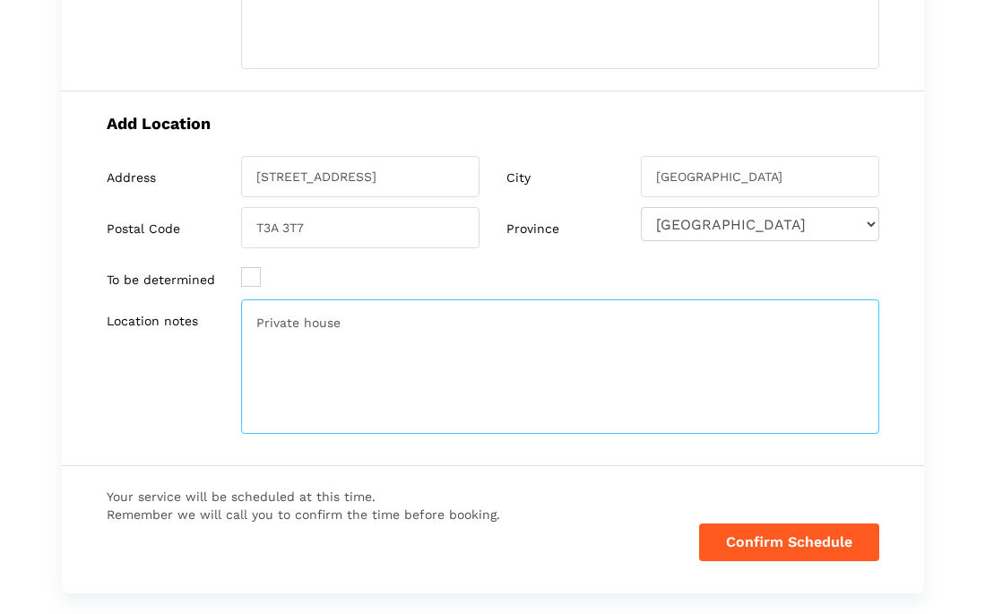
scroll to position [546, 0]
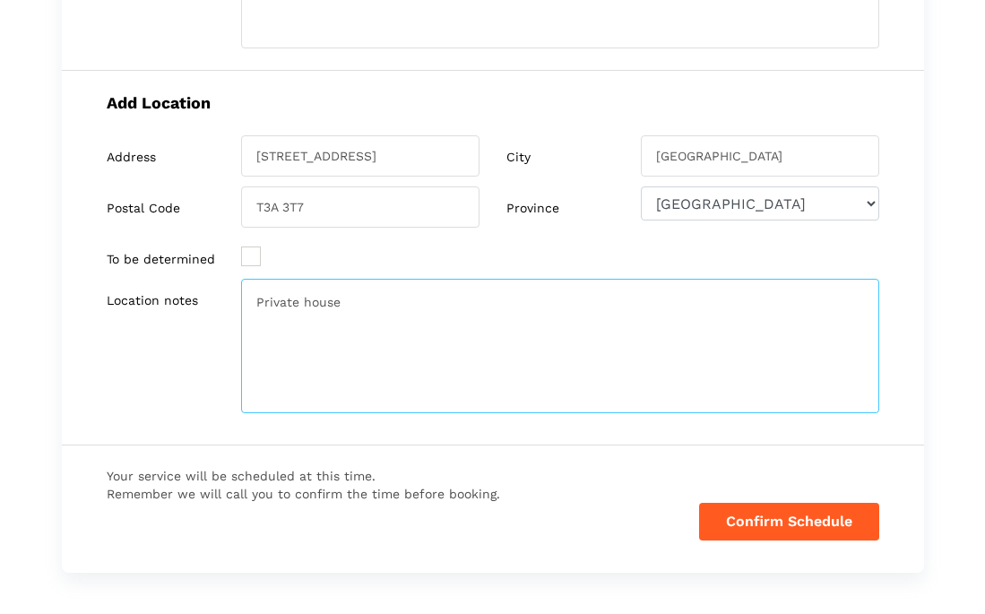
drag, startPoint x: 423, startPoint y: 309, endPoint x: 175, endPoint y: 302, distance: 248.3
click at [175, 302] on div "Location notes Private house" at bounding box center [493, 346] width 772 height 134
drag, startPoint x: 481, startPoint y: 307, endPoint x: 299, endPoint y: 303, distance: 181.9
click at [299, 303] on textarea "House. Car will be in garage" at bounding box center [560, 346] width 638 height 134
type textarea "House"
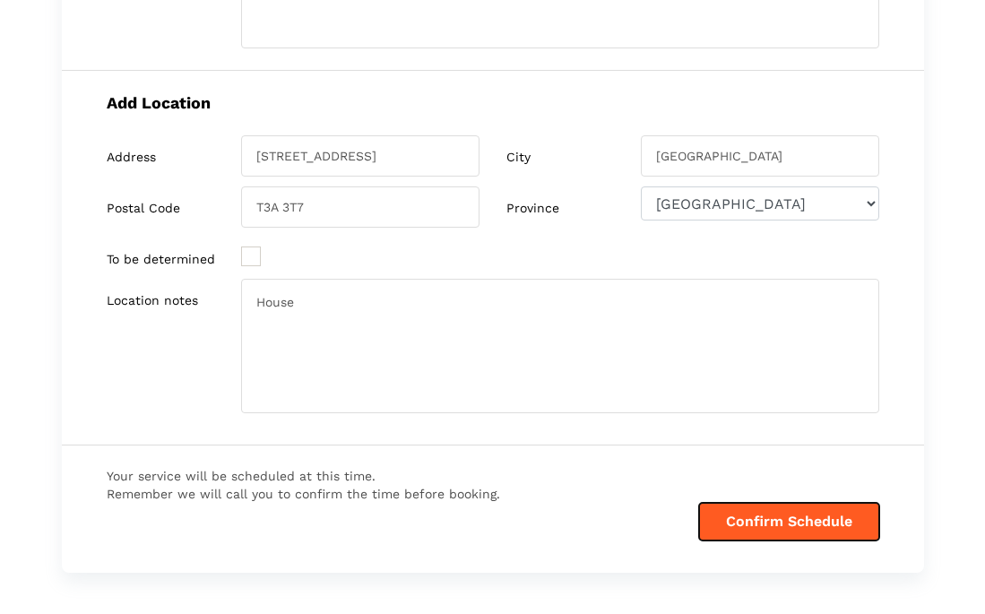
click at [772, 522] on button "Confirm Schedule" at bounding box center [789, 522] width 180 height 38
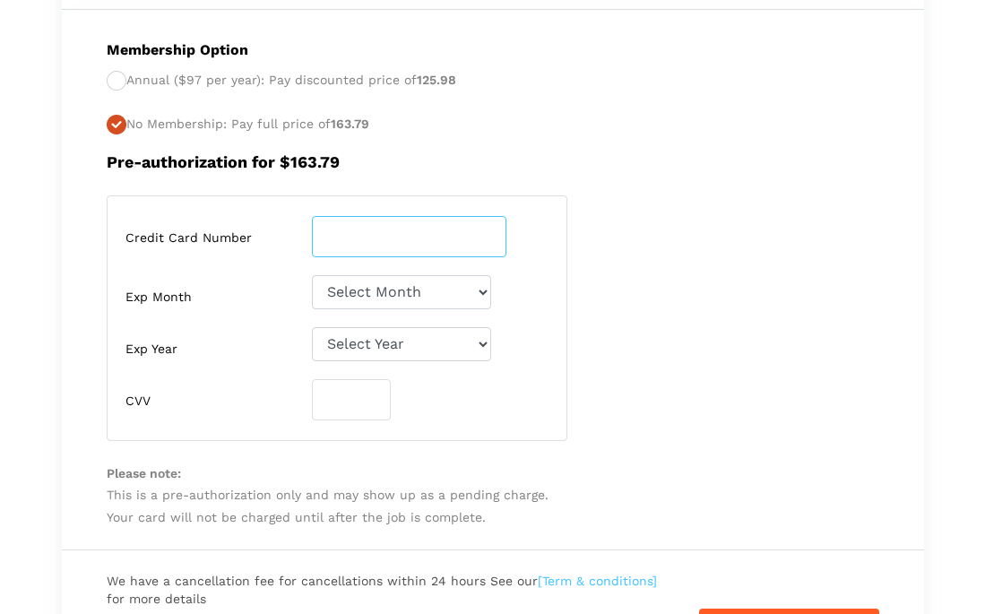
click at [405, 242] on input "number" at bounding box center [409, 236] width 194 height 41
type input "5395630181193307"
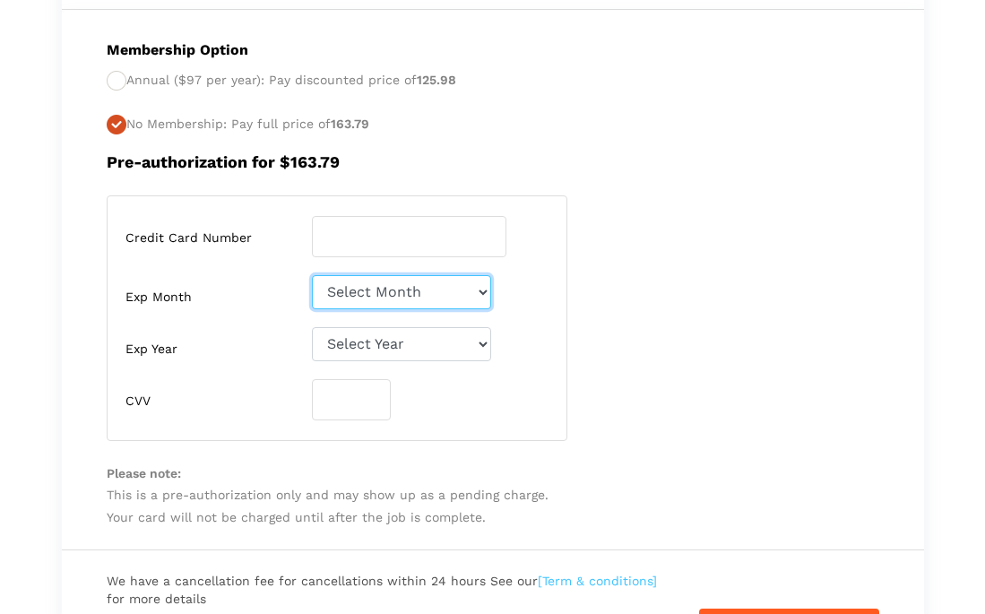
select select "03"
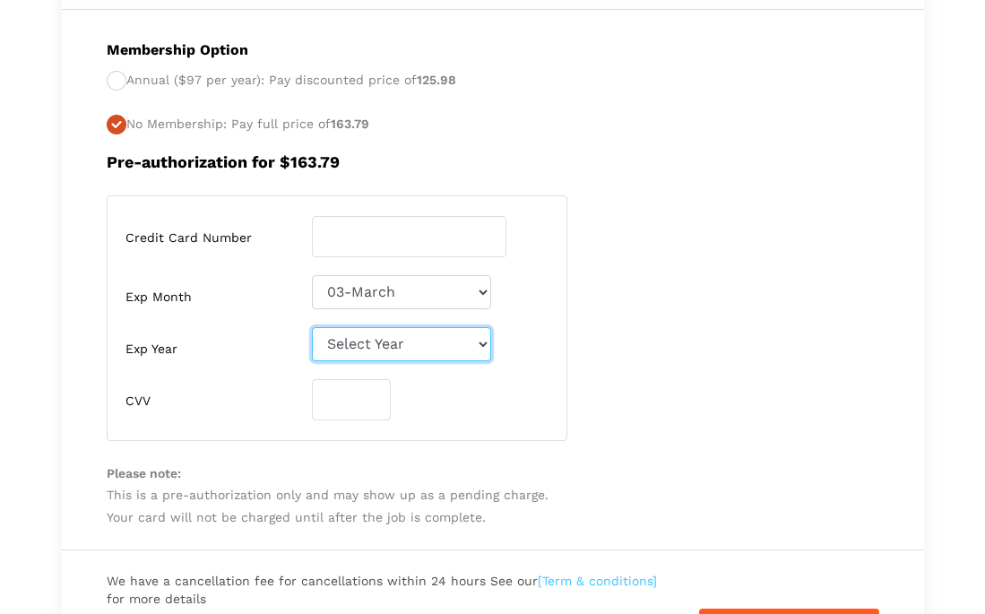
select select "2027"
click at [356, 392] on input "number" at bounding box center [351, 399] width 79 height 41
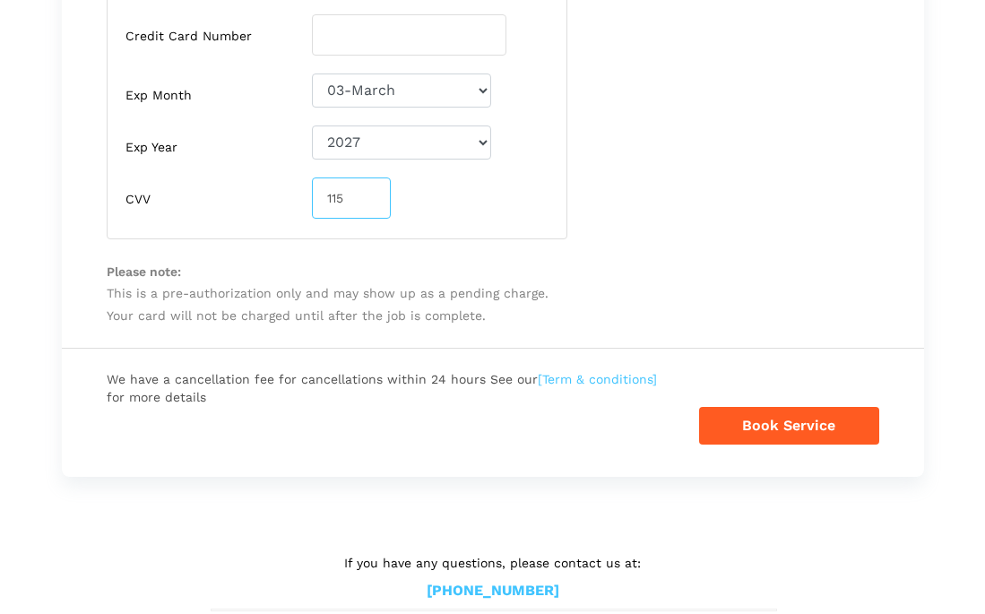
scroll to position [771, 0]
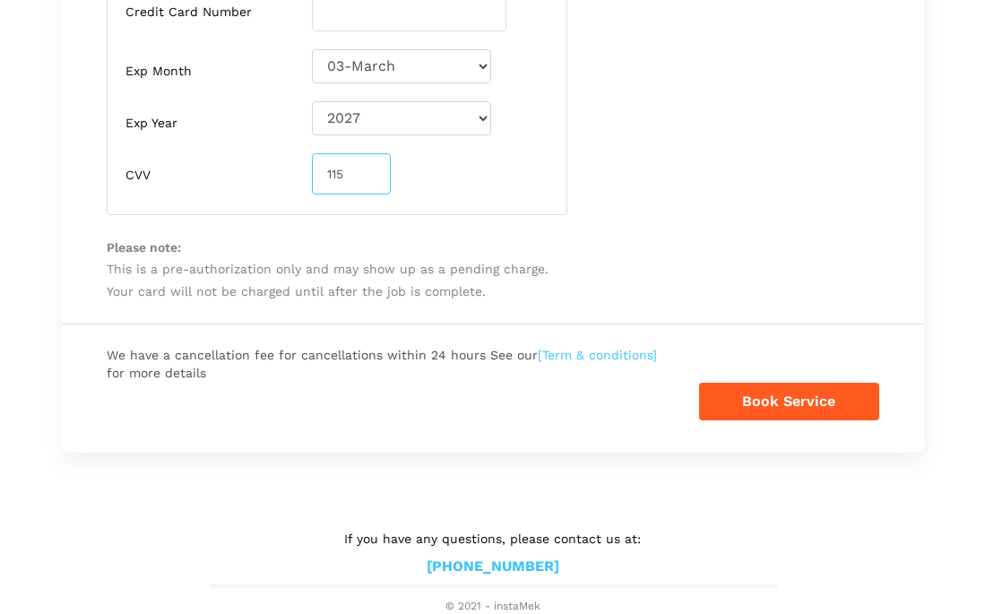
type input "115"
click at [788, 403] on button "Book Service" at bounding box center [789, 402] width 180 height 38
